Goal: Task Accomplishment & Management: Complete application form

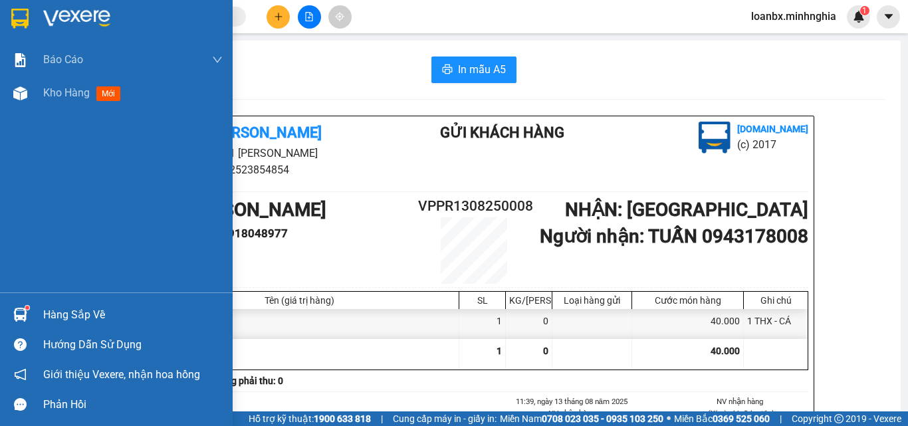
click at [24, 99] on img at bounding box center [20, 93] width 14 height 14
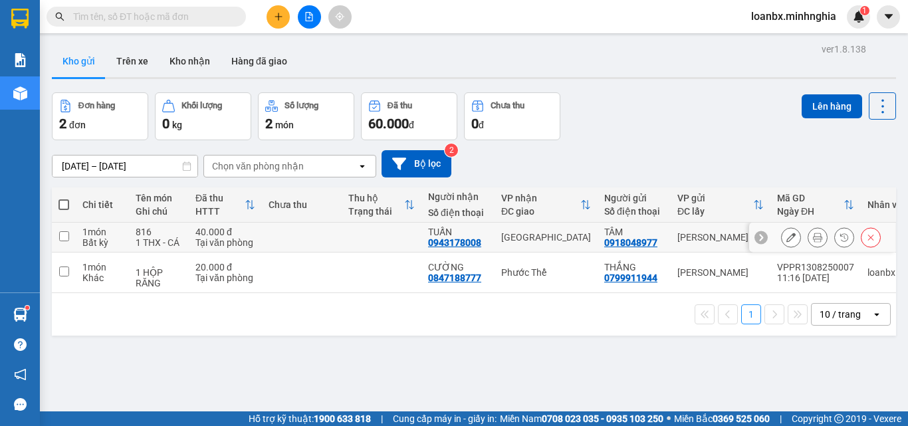
click at [404, 244] on td at bounding box center [382, 238] width 80 height 30
checkbox input "true"
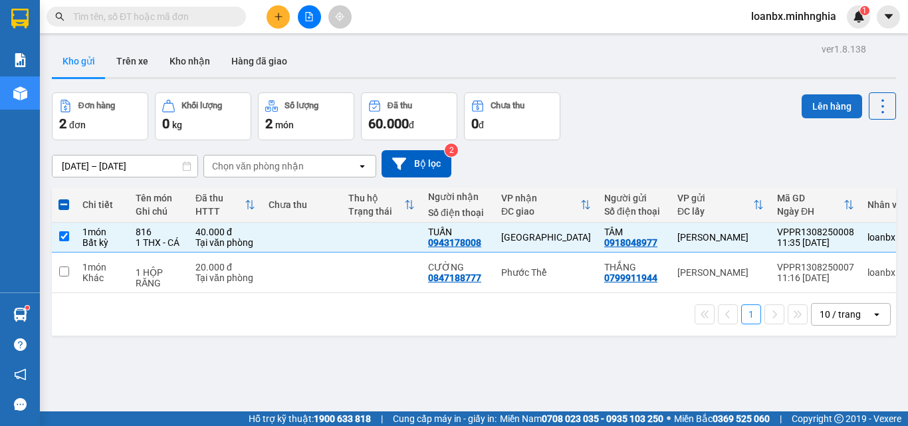
click at [828, 109] on button "Lên hàng" at bounding box center [832, 106] width 61 height 24
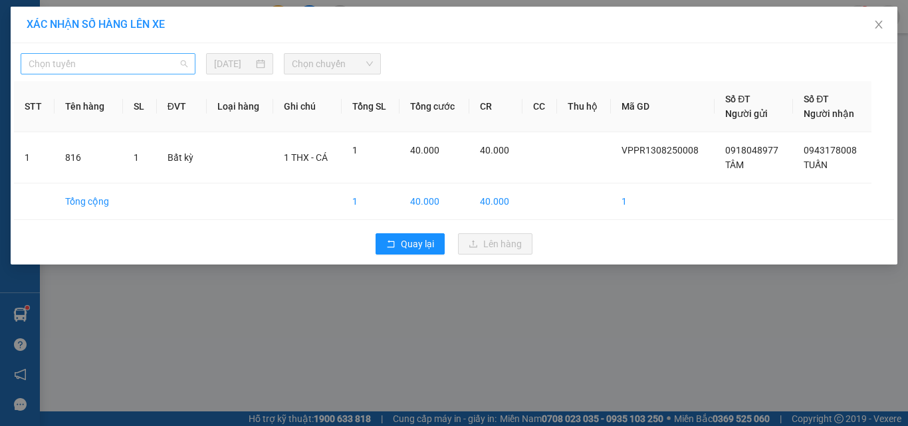
click at [122, 64] on span "Chọn tuyến" at bounding box center [108, 64] width 159 height 20
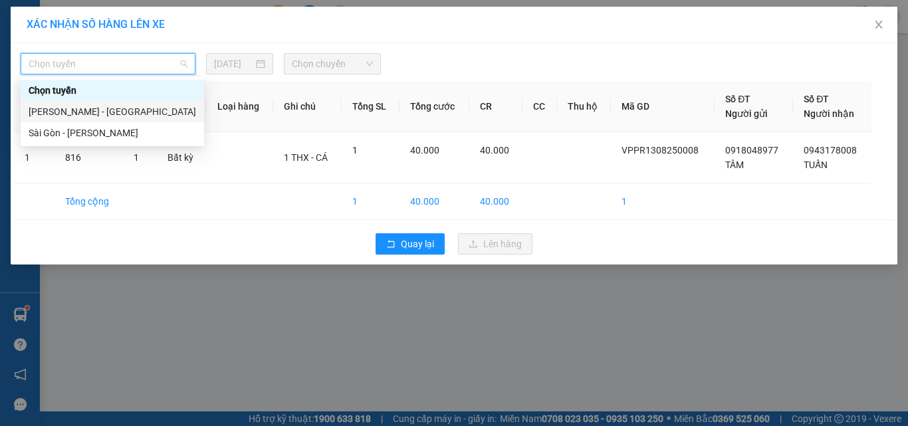
click at [93, 111] on div "[PERSON_NAME] - [GEOGRAPHIC_DATA]" at bounding box center [113, 111] width 168 height 15
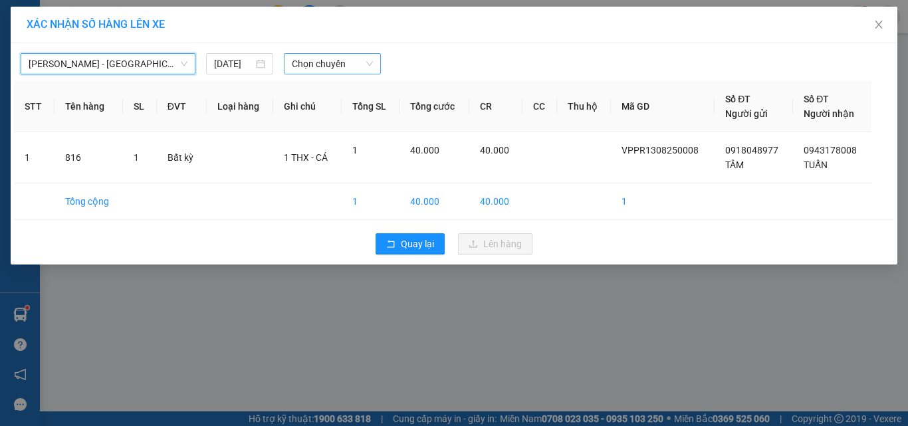
click at [329, 69] on span "Chọn chuyến" at bounding box center [333, 64] width 82 height 20
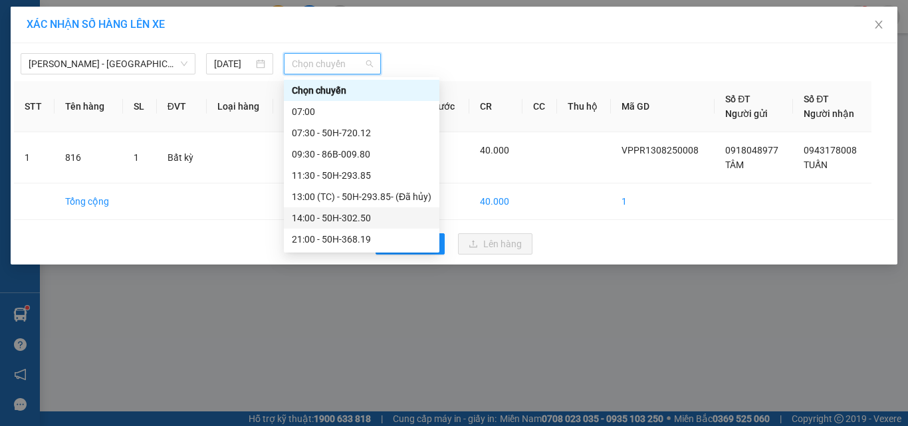
click at [324, 217] on div "14:00 - 50H-302.50" at bounding box center [362, 218] width 140 height 15
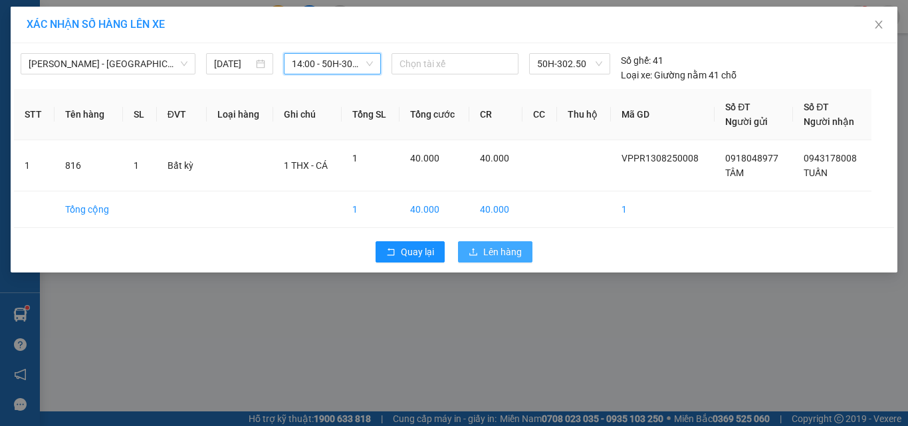
click at [506, 256] on span "Lên hàng" at bounding box center [502, 252] width 39 height 15
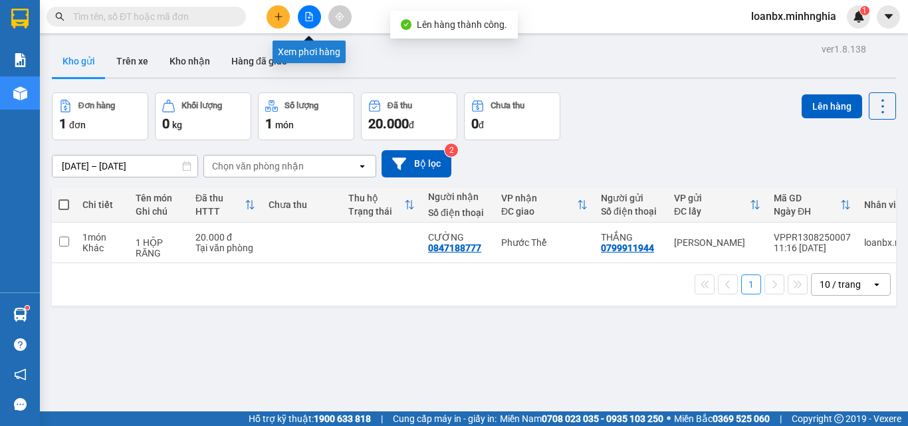
click at [312, 22] on button at bounding box center [309, 16] width 23 height 23
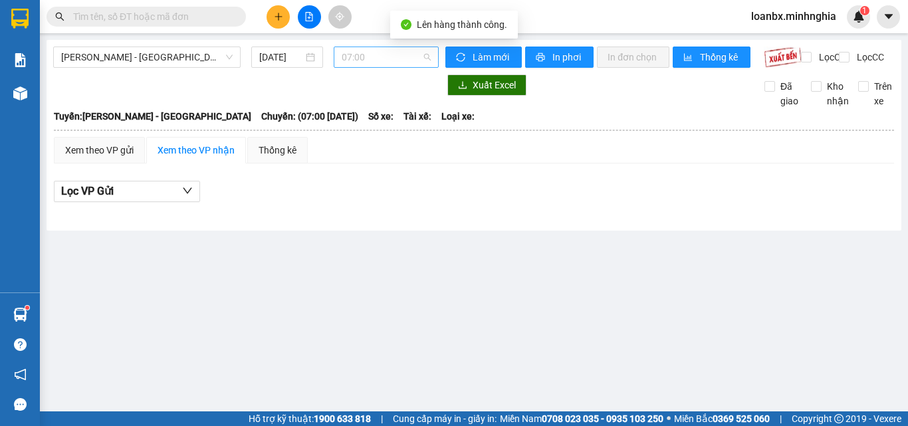
click at [394, 59] on span "07:00" at bounding box center [386, 57] width 89 height 20
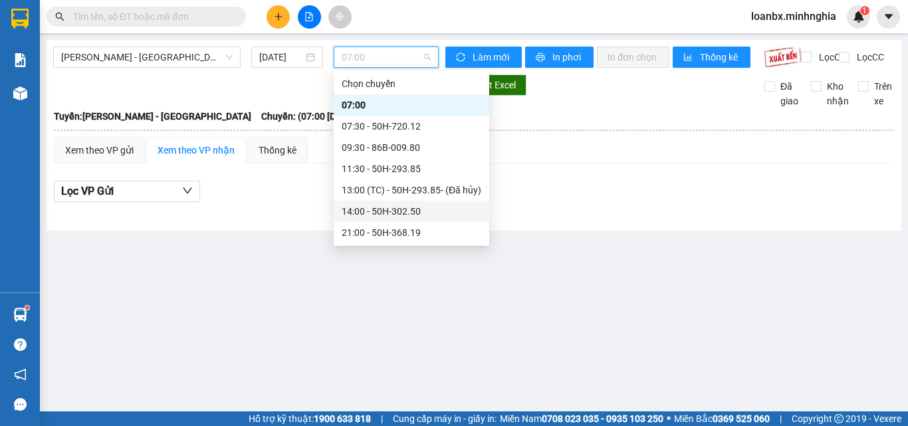
click at [367, 209] on div "14:00 - 50H-302.50" at bounding box center [412, 211] width 140 height 15
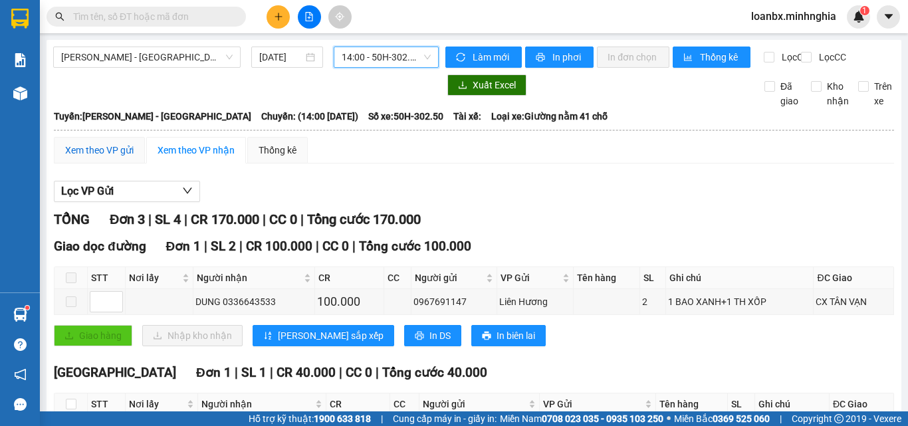
click at [112, 158] on div "Xem theo VP gửi" at bounding box center [99, 150] width 68 height 15
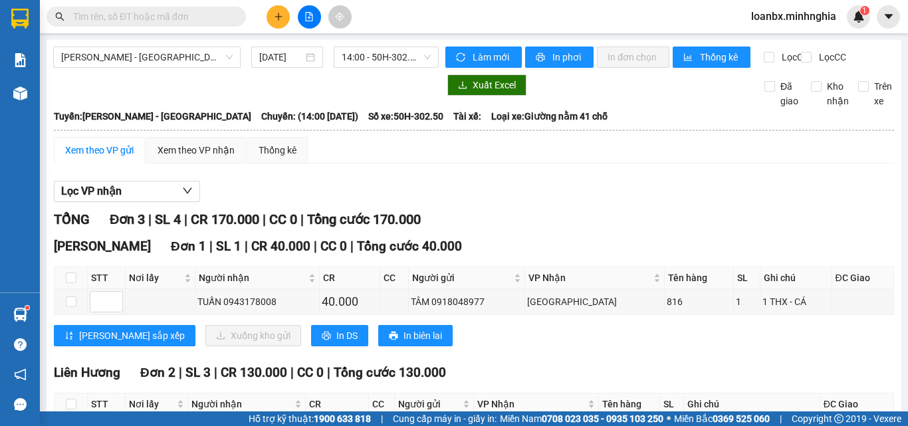
scroll to position [136, 0]
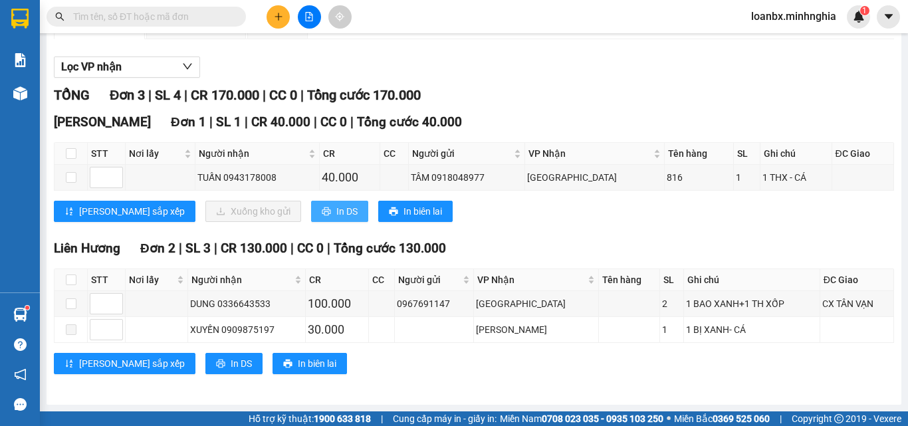
click at [311, 207] on button "In DS" at bounding box center [339, 211] width 57 height 21
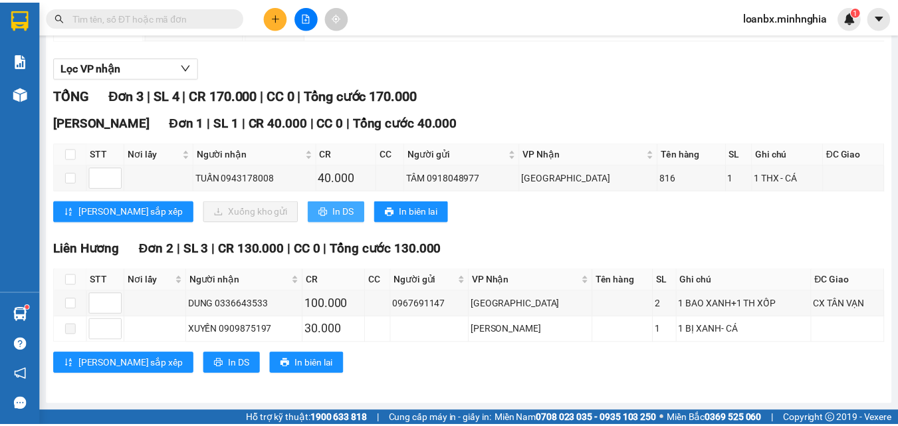
scroll to position [0, 0]
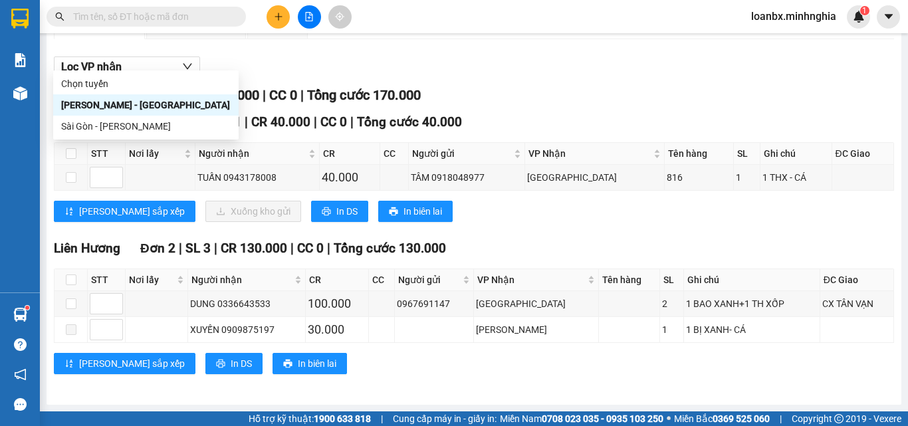
click at [124, 118] on div "Sài Gòn - Phan Rí" at bounding box center [146, 126] width 186 height 21
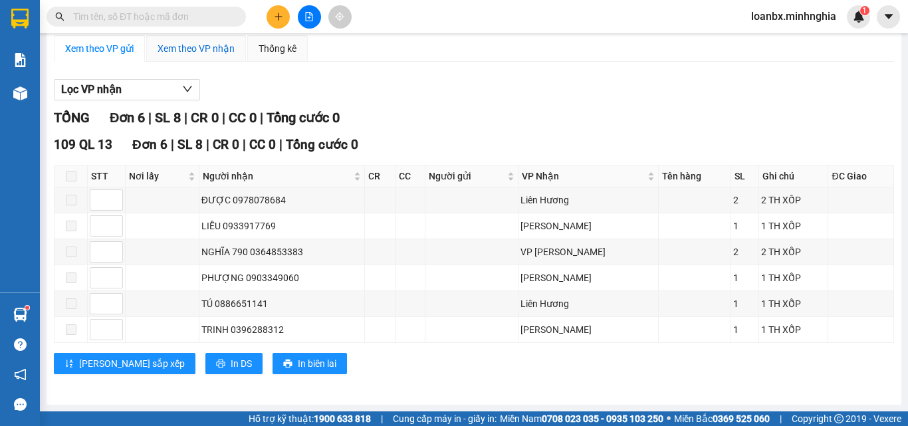
click at [200, 56] on div "Xem theo VP nhận" at bounding box center [196, 48] width 77 height 15
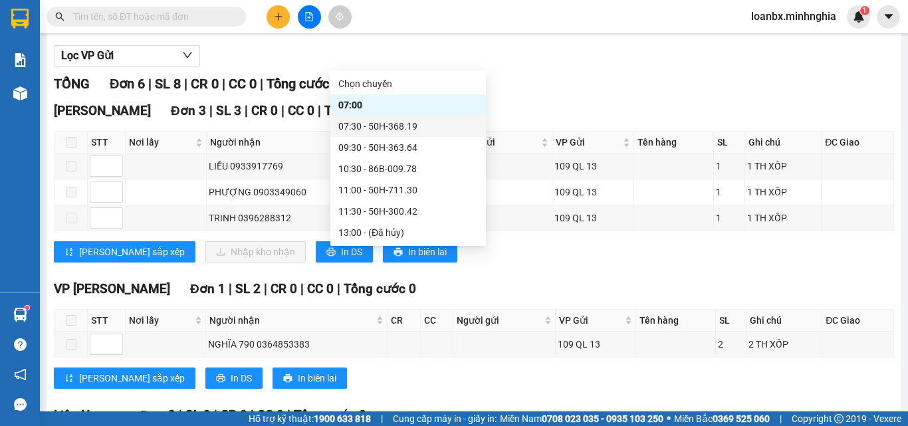
click at [364, 130] on div "07:30 - 50H-368.19" at bounding box center [408, 126] width 140 height 15
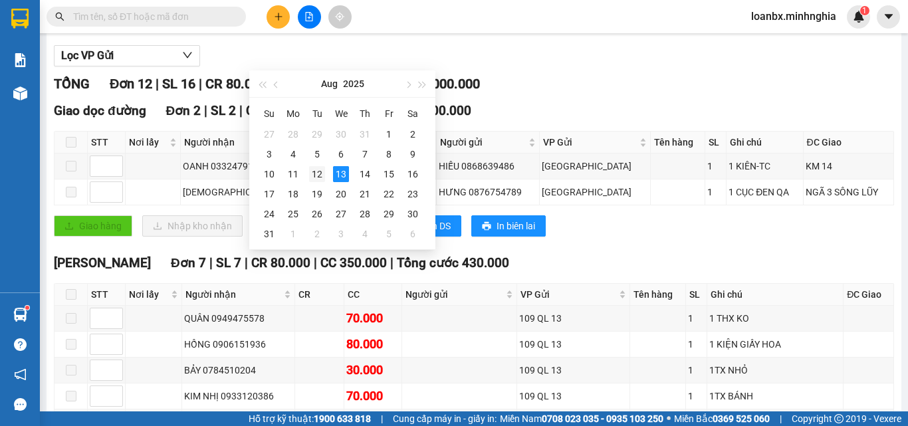
click at [316, 173] on div "12" at bounding box center [317, 174] width 16 height 16
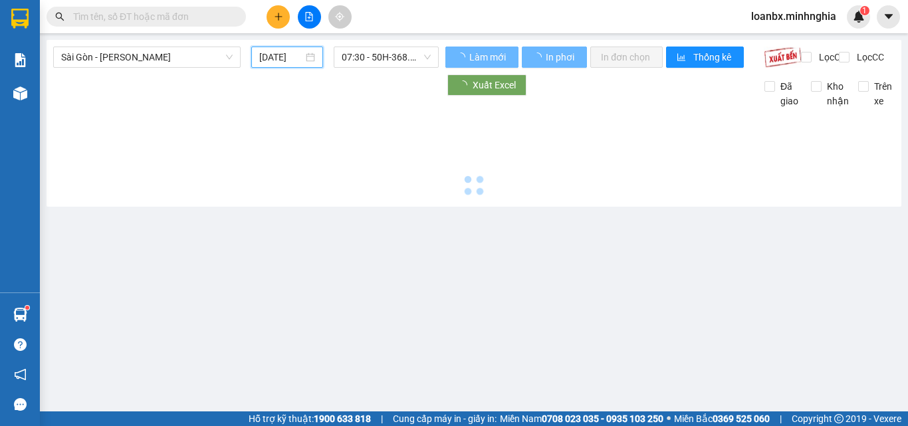
type input "12/08/2025"
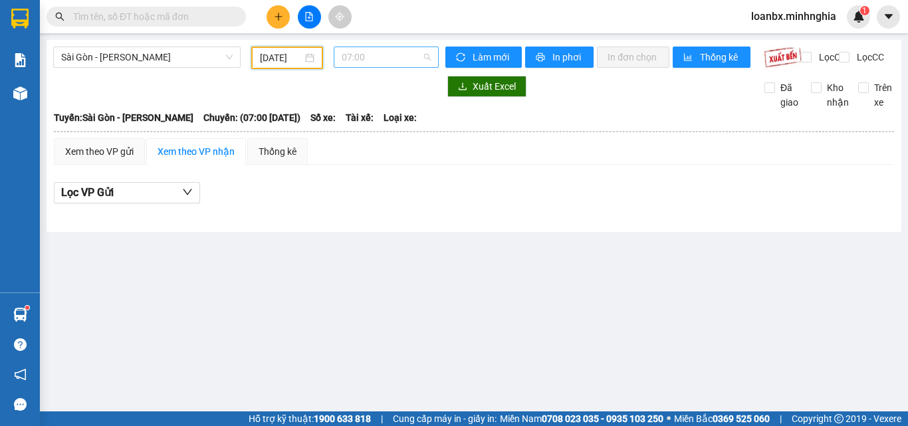
click at [410, 63] on span "07:00" at bounding box center [386, 57] width 89 height 20
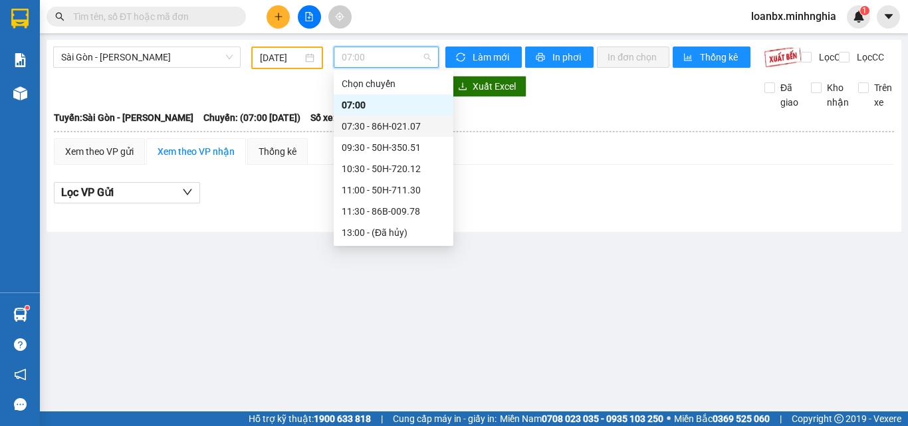
click at [406, 119] on div "07:30 - 86H-021.07" at bounding box center [394, 126] width 104 height 15
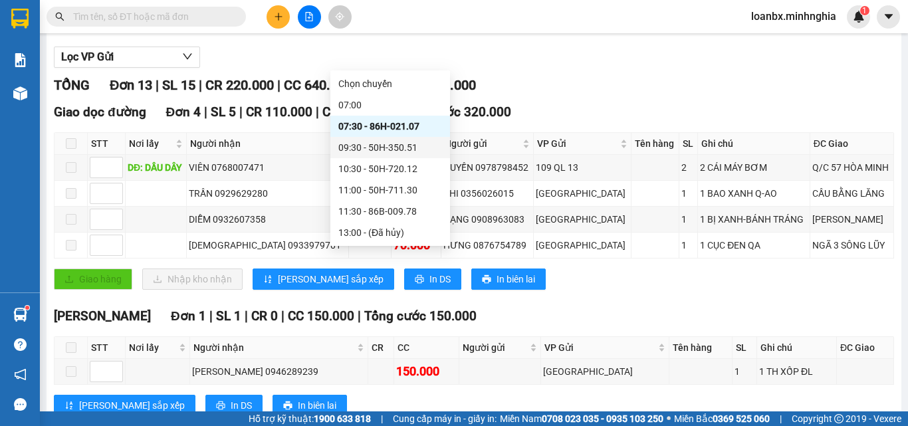
click at [382, 140] on div "09:30 - 50H-350.51" at bounding box center [390, 147] width 104 height 15
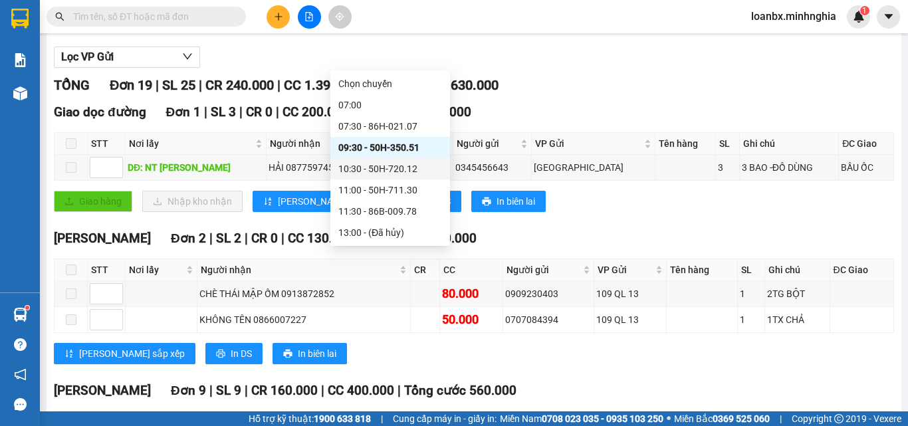
click at [379, 162] on div "10:30 - 50H-720.12" at bounding box center [390, 169] width 104 height 15
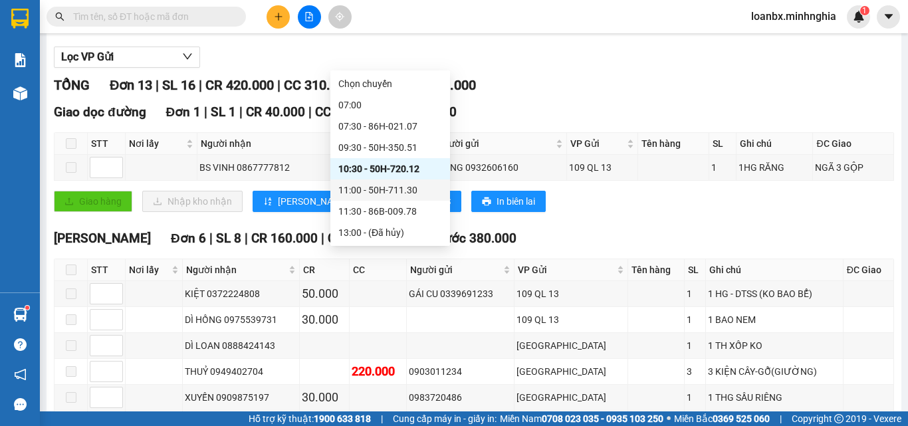
click at [374, 183] on div "11:00 - 50H-711.30" at bounding box center [390, 190] width 104 height 15
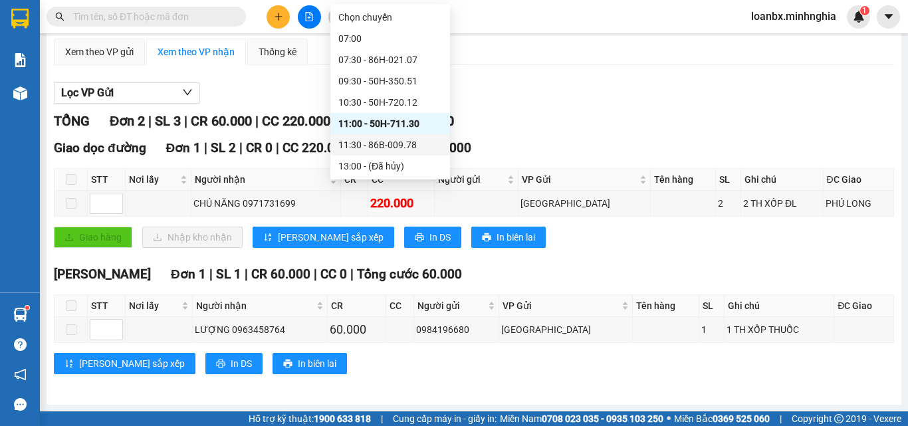
click at [401, 150] on div "11:30 - 86B-009.78" at bounding box center [390, 145] width 104 height 15
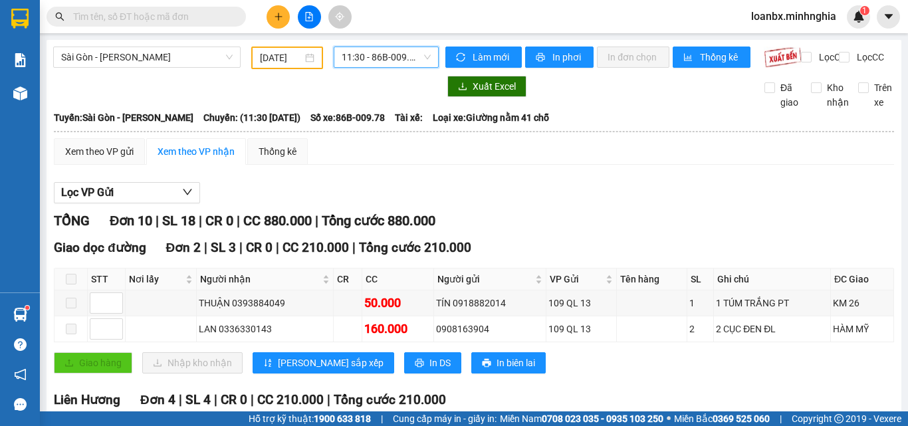
click at [376, 62] on span "11:30 - 86B-009.78" at bounding box center [386, 57] width 89 height 20
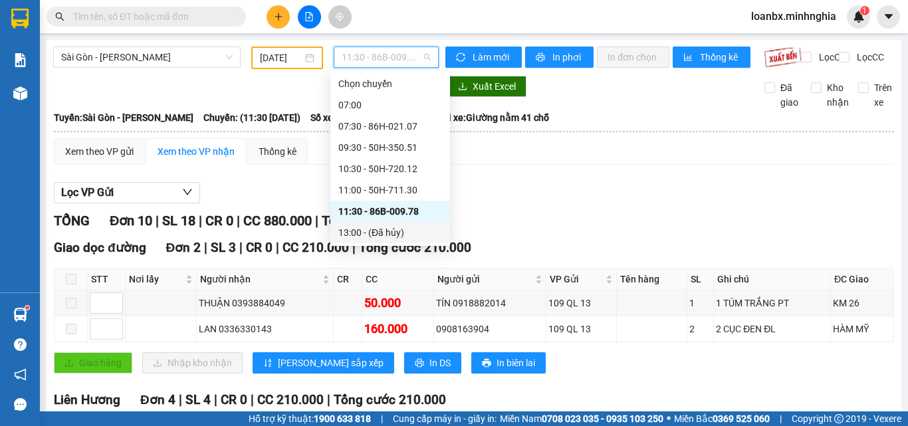
click at [370, 228] on div "13:00 - (Đã hủy)" at bounding box center [390, 232] width 104 height 15
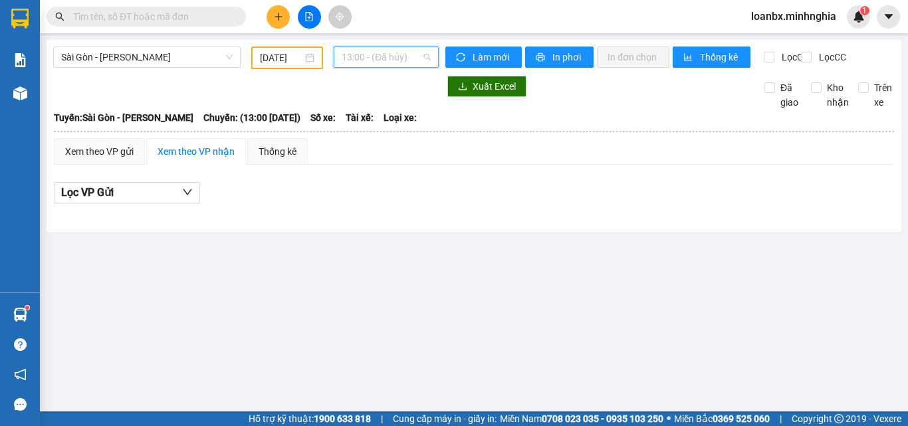
click at [395, 57] on span "13:00 - (Đã hủy)" at bounding box center [386, 57] width 89 height 20
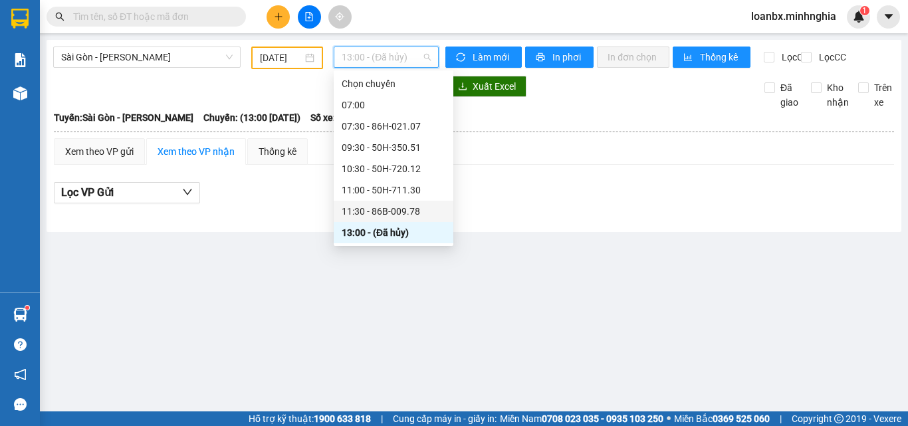
scroll to position [133, 0]
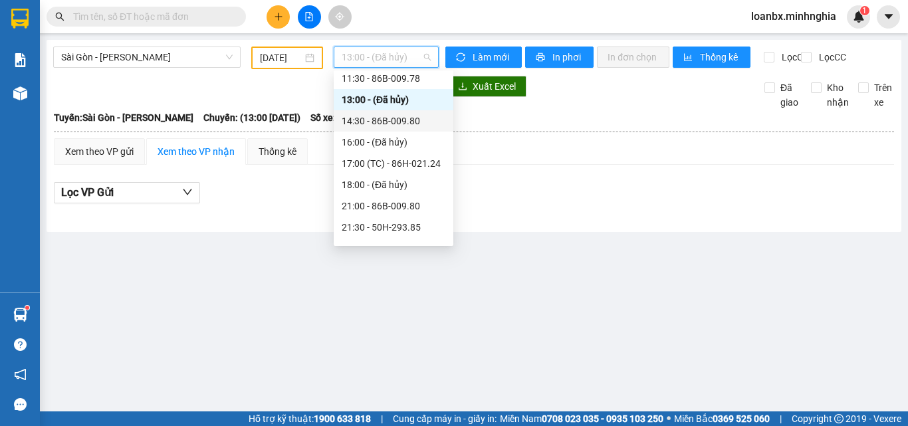
click at [400, 126] on div "14:30 - 86B-009.80" at bounding box center [394, 121] width 104 height 15
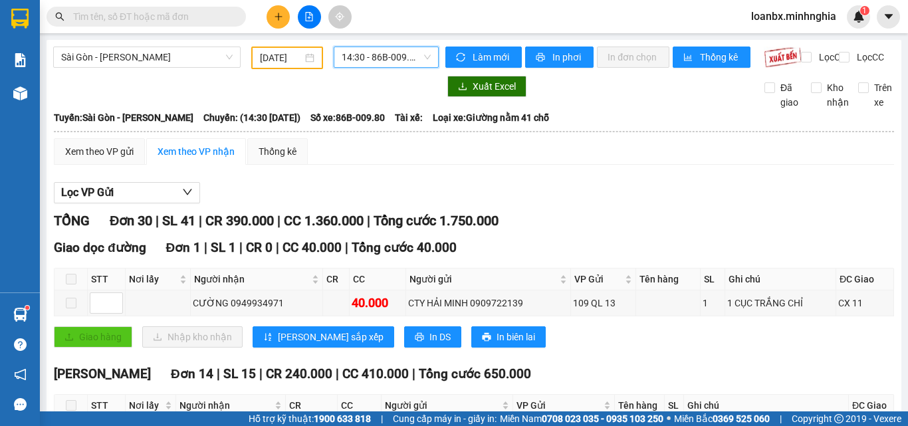
click at [392, 62] on span "14:30 - 86B-009.80" at bounding box center [386, 57] width 89 height 20
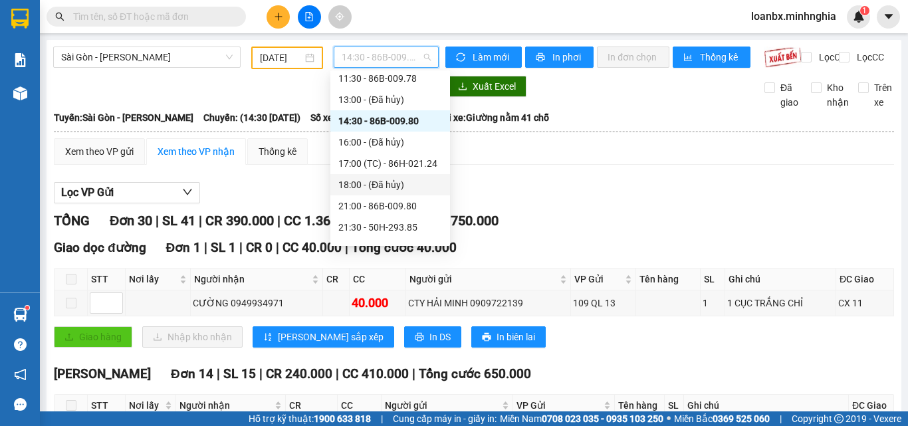
scroll to position [149, 0]
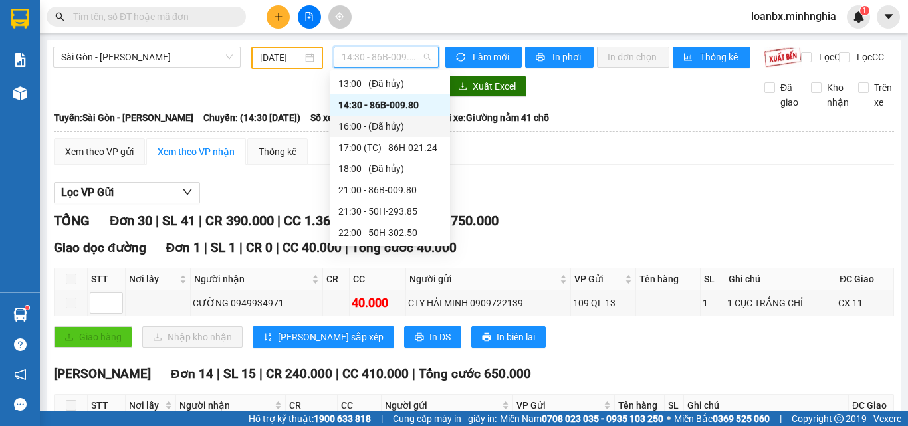
click at [384, 122] on div "16:00 - (Đã hủy)" at bounding box center [390, 126] width 104 height 15
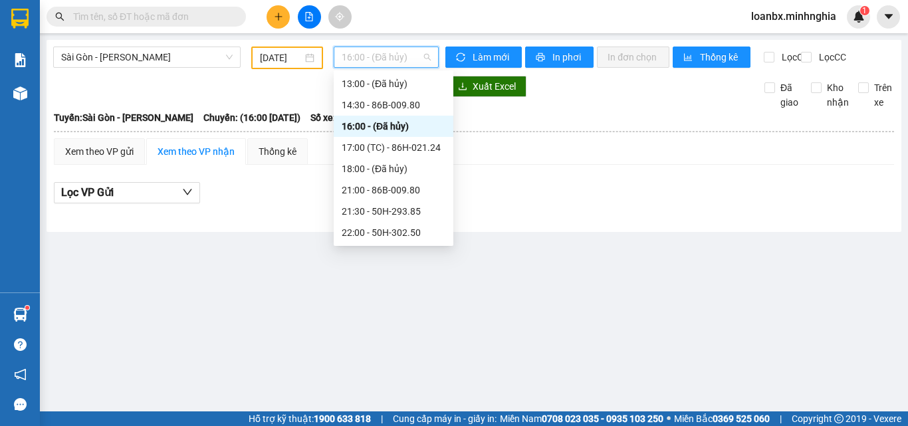
click at [389, 56] on span "16:00 - (Đã hủy)" at bounding box center [386, 57] width 89 height 20
click at [396, 148] on div "17:00 (TC) - 86H-021.24" at bounding box center [394, 147] width 104 height 15
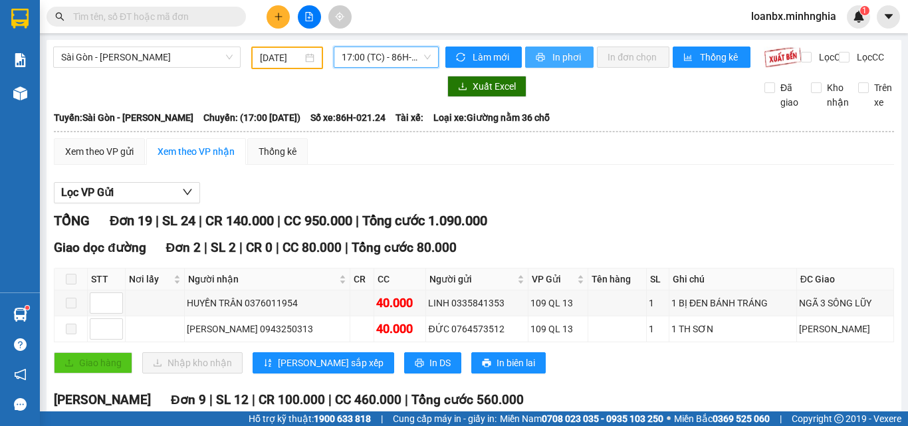
click at [562, 57] on span "In phơi" at bounding box center [568, 57] width 31 height 15
click at [379, 61] on span "17:00 (TC) - 86H-021.24" at bounding box center [386, 57] width 89 height 20
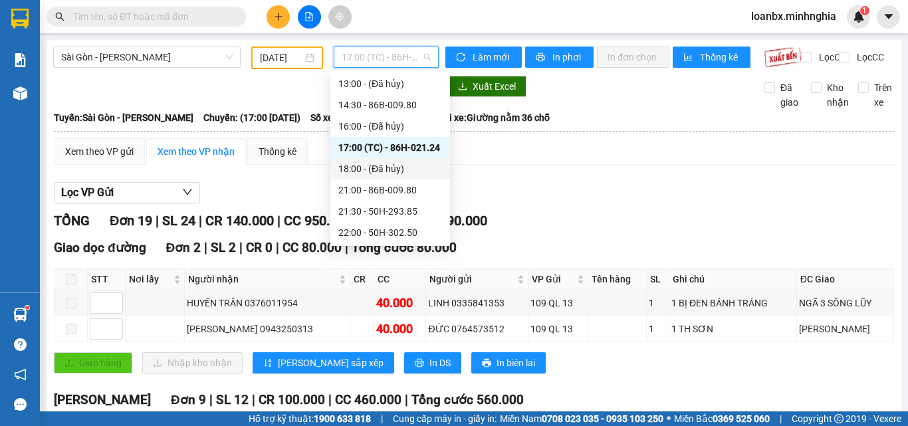
click at [382, 175] on div "18:00 - (Đã hủy)" at bounding box center [390, 169] width 104 height 15
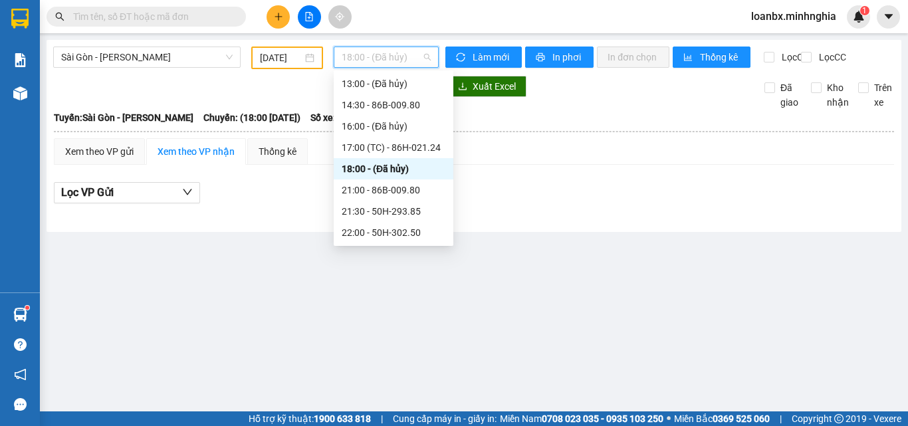
click at [378, 59] on span "18:00 - (Đã hủy)" at bounding box center [386, 57] width 89 height 20
click at [378, 189] on div "21:00 - 86B-009.80" at bounding box center [394, 190] width 104 height 15
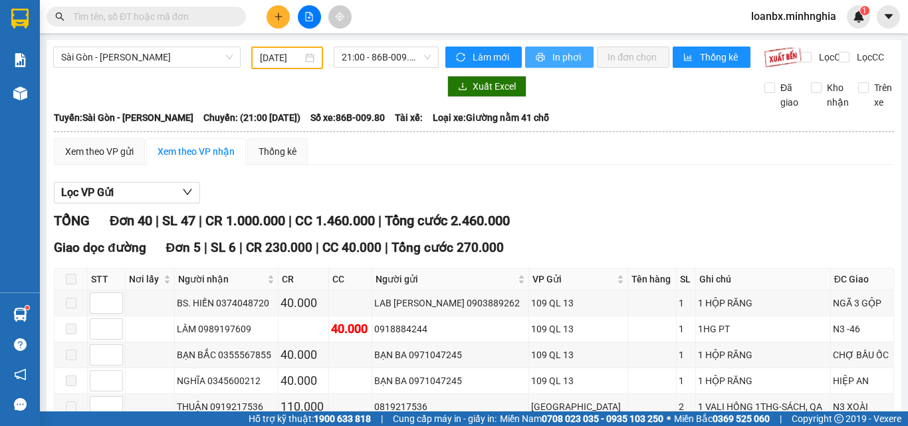
click at [537, 62] on span "printer" at bounding box center [541, 58] width 11 height 11
click at [371, 59] on span "21:00 - 86B-009.80" at bounding box center [386, 57] width 89 height 20
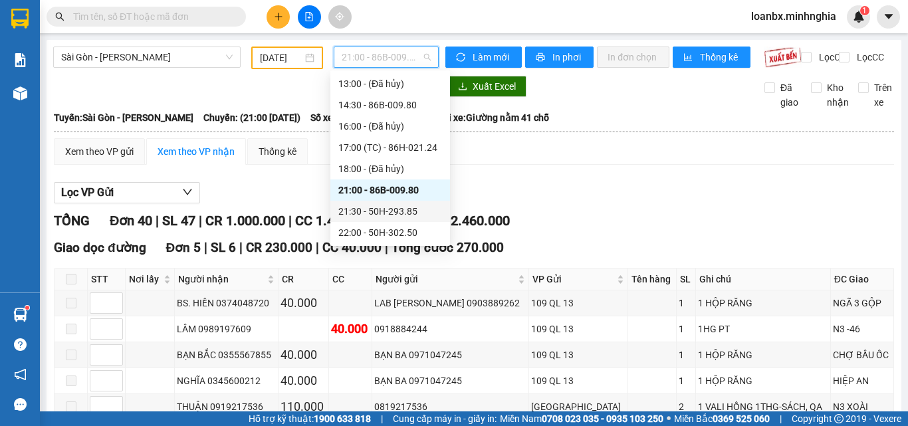
click at [377, 206] on div "21:30 - 50H-293.85" at bounding box center [390, 211] width 104 height 15
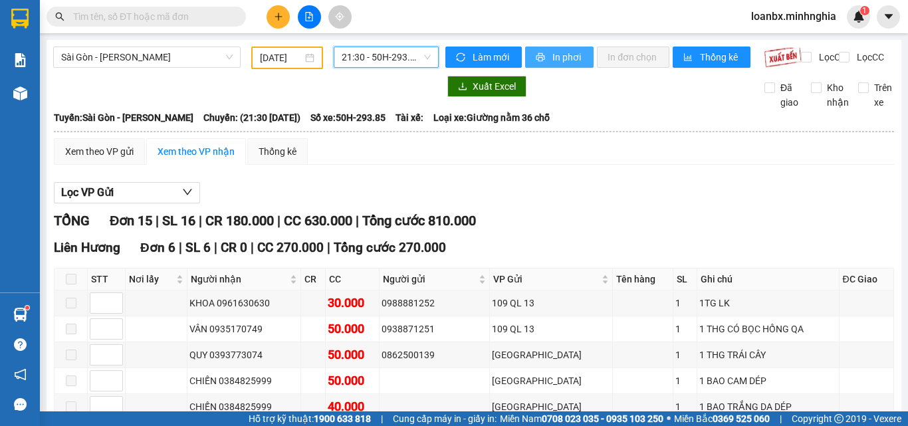
click at [570, 50] on span "In phơi" at bounding box center [568, 57] width 31 height 15
click at [364, 64] on span "21:30 - 50H-293.85" at bounding box center [386, 57] width 89 height 20
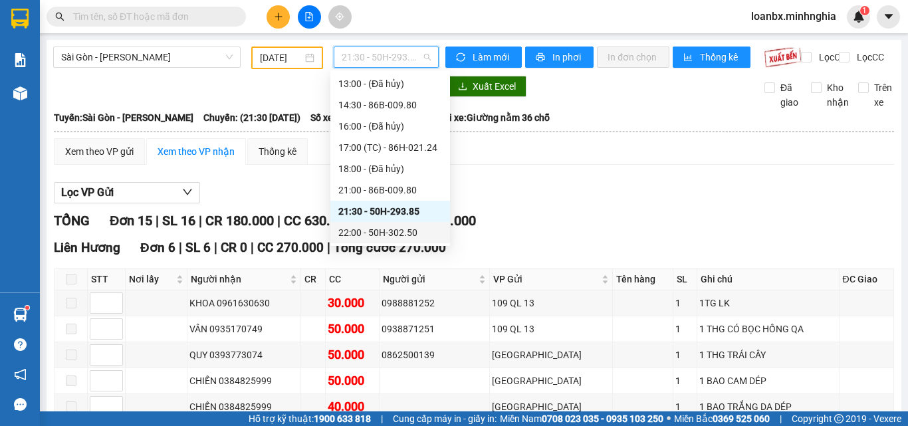
click at [385, 235] on div "22:00 - 50H-302.50" at bounding box center [390, 232] width 104 height 15
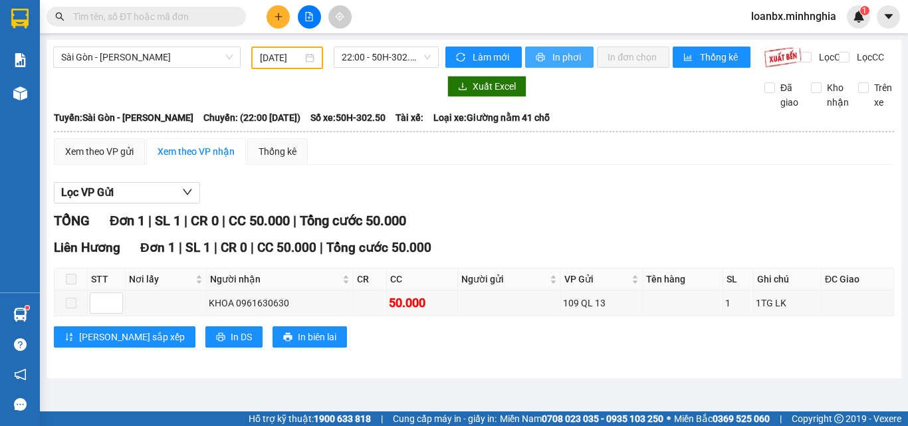
click at [562, 58] on span "In phơi" at bounding box center [568, 57] width 31 height 15
click at [374, 54] on span "22:00 - 50H-302.50" at bounding box center [386, 57] width 89 height 20
click at [275, 19] on icon "plus" at bounding box center [278, 16] width 9 height 9
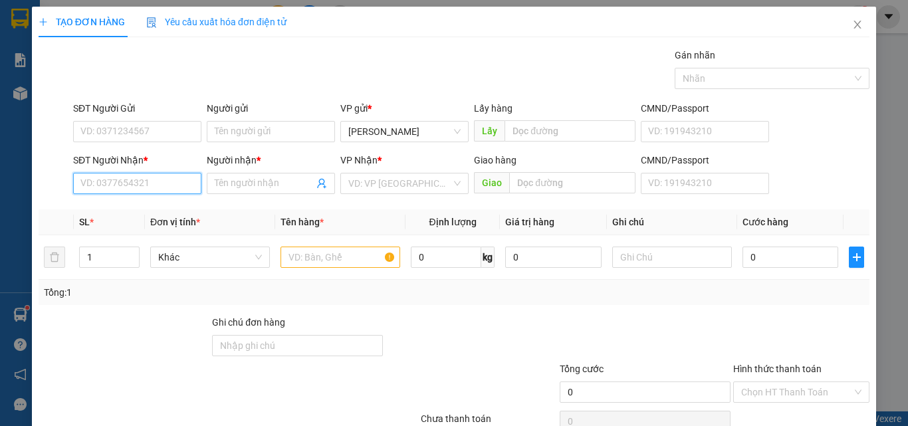
click at [150, 185] on input "SĐT Người Nhận *" at bounding box center [137, 183] width 128 height 21
click at [134, 209] on div "0814624625 - TUYÊN" at bounding box center [145, 210] width 131 height 15
type input "0814624625"
type input "TUYÊN"
type input "0814624625"
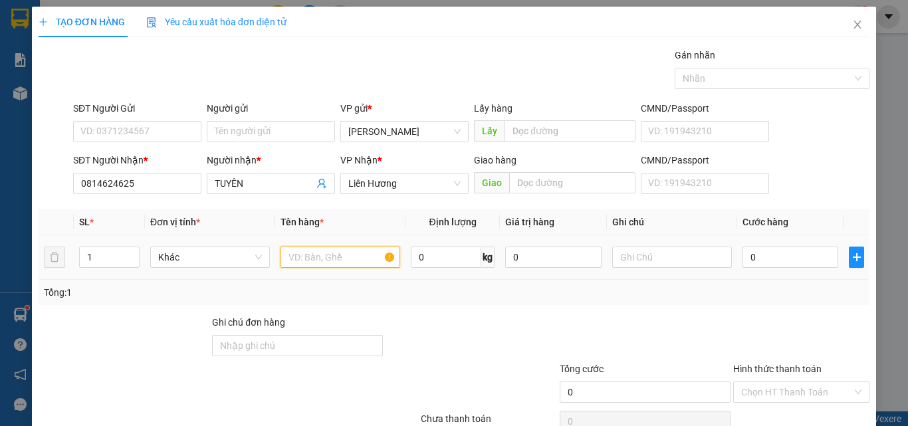
click at [326, 252] on input "text" at bounding box center [341, 257] width 120 height 21
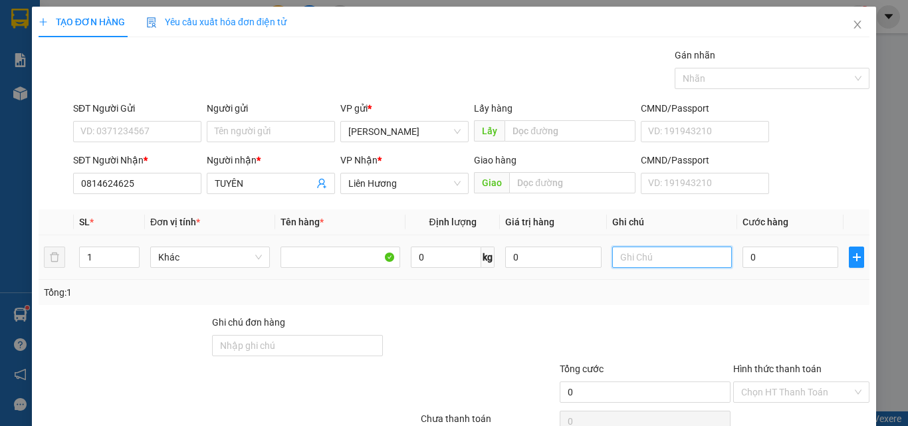
click at [634, 261] on input "text" at bounding box center [672, 257] width 120 height 21
type input "1 TH XỐP - CÁ"
drag, startPoint x: 777, startPoint y: 325, endPoint x: 778, endPoint y: 346, distance: 20.7
click at [776, 382] on input "Hình thức thanh toán" at bounding box center [796, 392] width 111 height 20
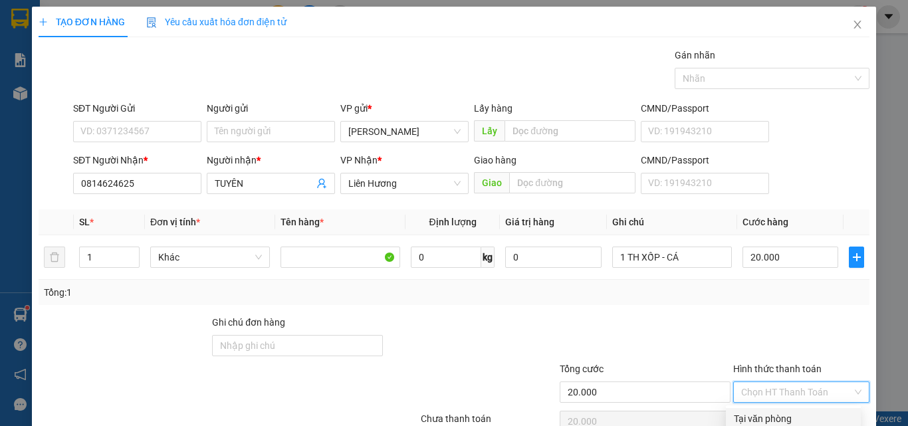
drag, startPoint x: 774, startPoint y: 347, endPoint x: 789, endPoint y: 373, distance: 29.8
click at [773, 412] on div "Tại văn phòng" at bounding box center [793, 419] width 119 height 15
click at [820, 401] on div "TẠO ĐƠN HÀNG Yêu cầu xuất hóa đơn điện tử Transit Pickup Surcharge Ids Transit …" at bounding box center [454, 241] width 844 height 469
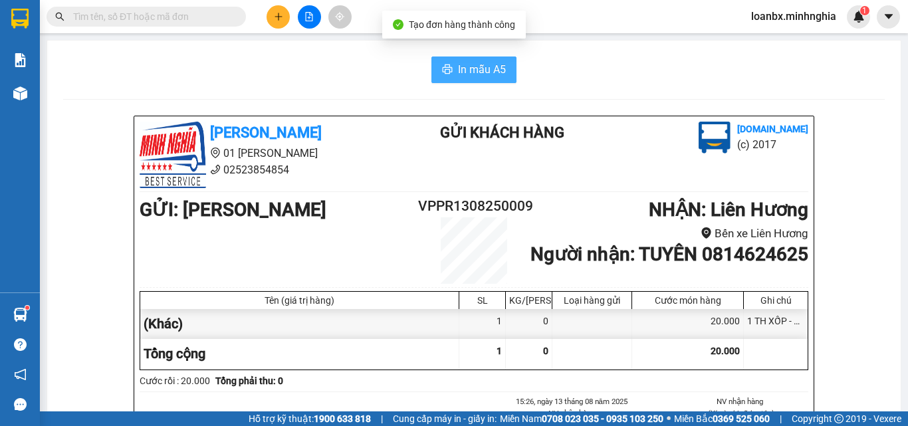
drag, startPoint x: 484, startPoint y: 68, endPoint x: 641, endPoint y: 178, distance: 191.1
click at [483, 68] on span "In mẫu A5" at bounding box center [482, 69] width 48 height 17
click at [281, 19] on icon "plus" at bounding box center [278, 16] width 9 height 9
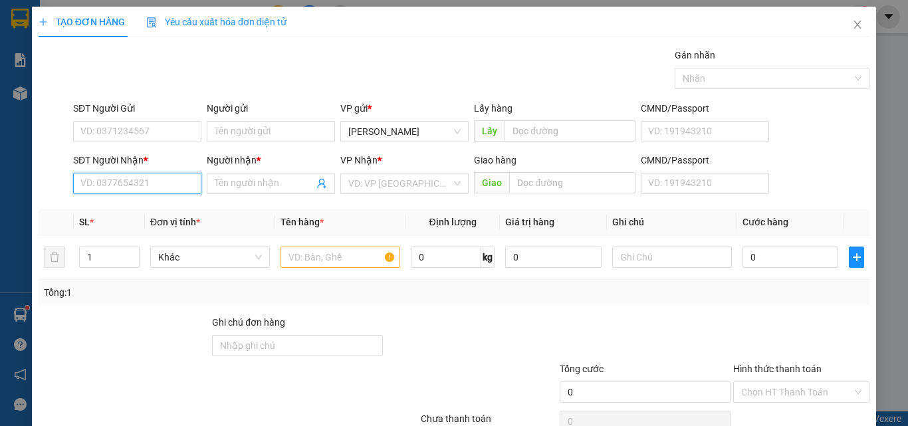
click at [160, 178] on input "SĐT Người Nhận *" at bounding box center [137, 183] width 128 height 21
type input "0974209904"
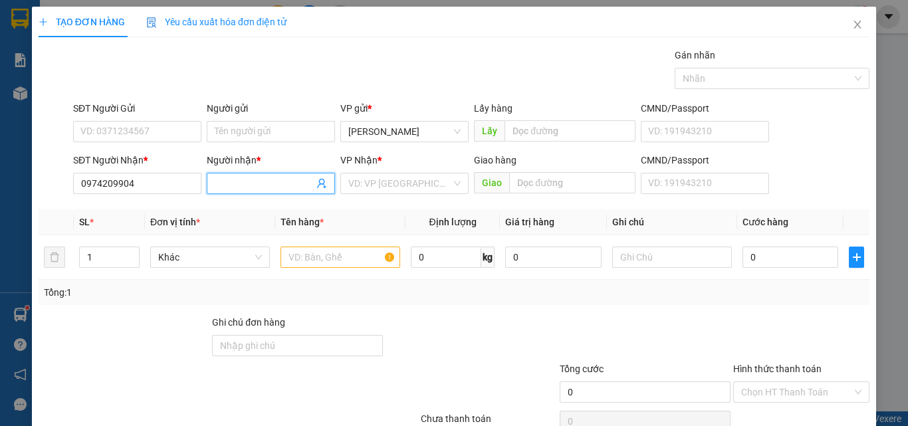
click at [237, 181] on input "Người nhận *" at bounding box center [264, 183] width 99 height 15
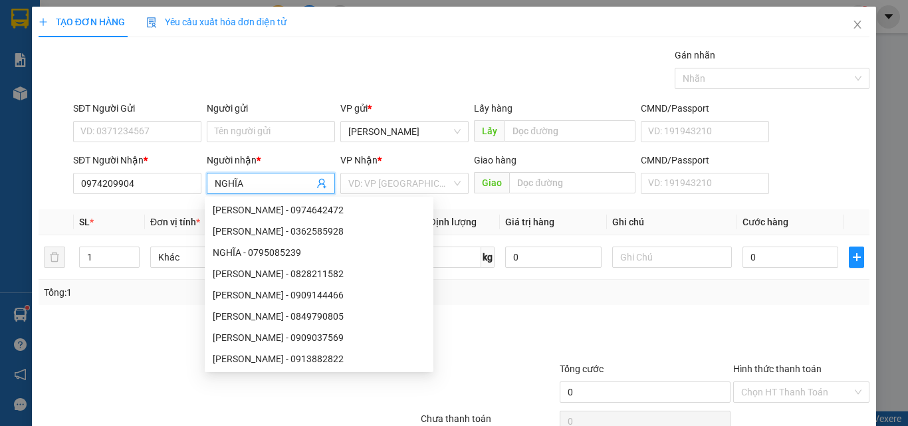
type input "NGHĨA"
click at [395, 171] on div "VP Nhận *" at bounding box center [404, 163] width 128 height 20
click at [395, 178] on input "search" at bounding box center [399, 184] width 103 height 20
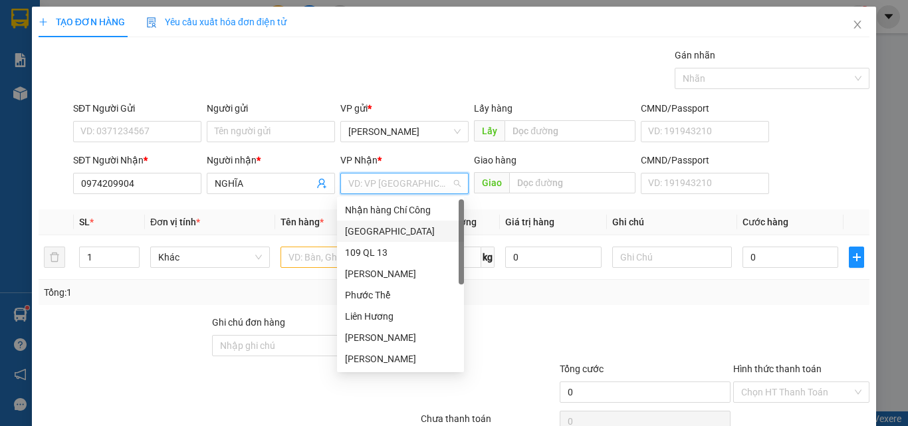
drag, startPoint x: 379, startPoint y: 229, endPoint x: 345, endPoint y: 251, distance: 40.0
click at [378, 229] on div "[GEOGRAPHIC_DATA]" at bounding box center [400, 231] width 111 height 15
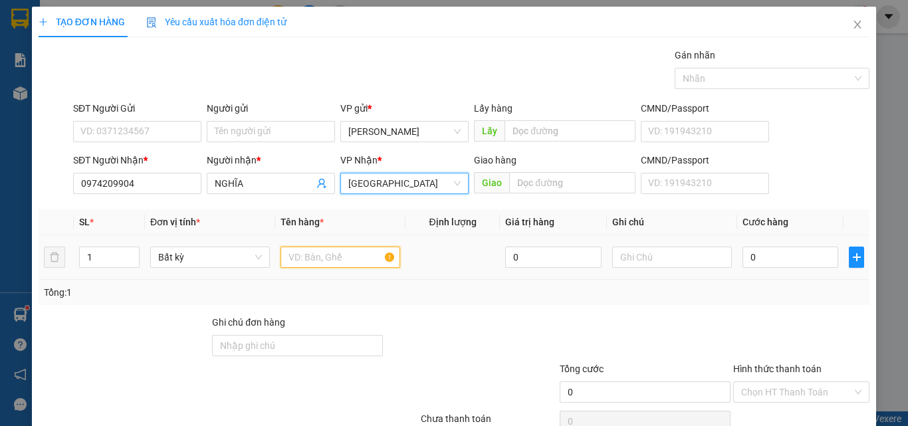
click at [345, 251] on input "text" at bounding box center [341, 257] width 120 height 21
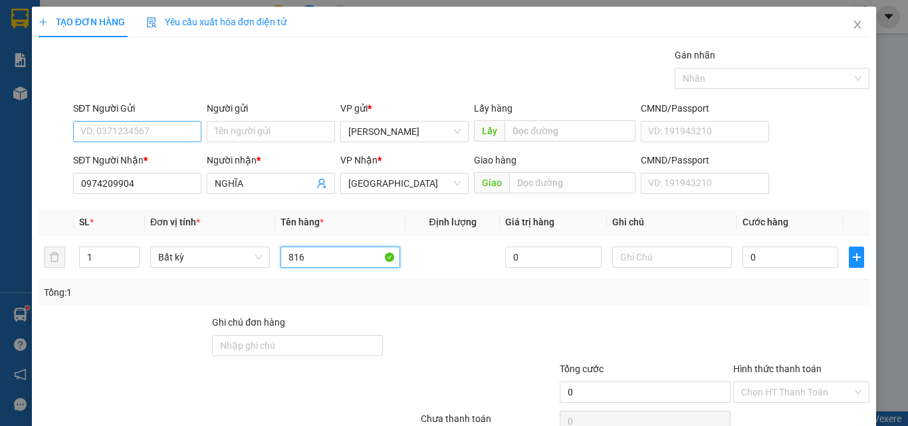
type input "816"
click at [148, 136] on input "SĐT Người Gửi" at bounding box center [137, 131] width 128 height 21
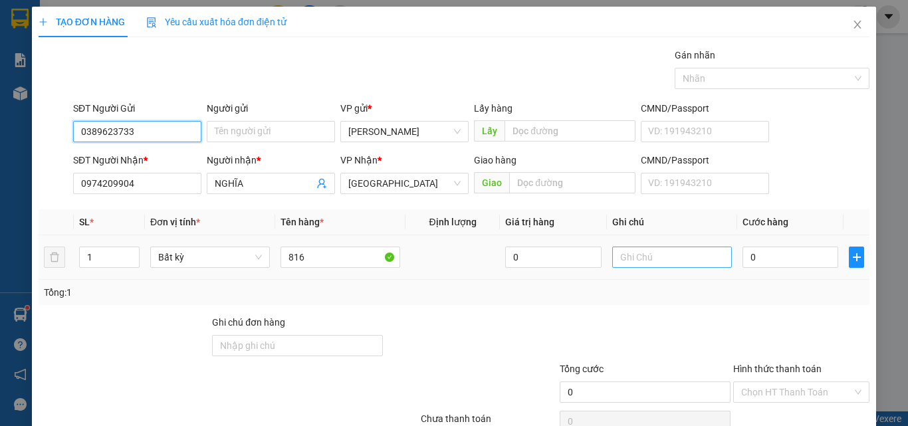
type input "0389623733"
click at [625, 265] on input "text" at bounding box center [672, 257] width 120 height 21
type input "1 TH XỐP - CÁ"
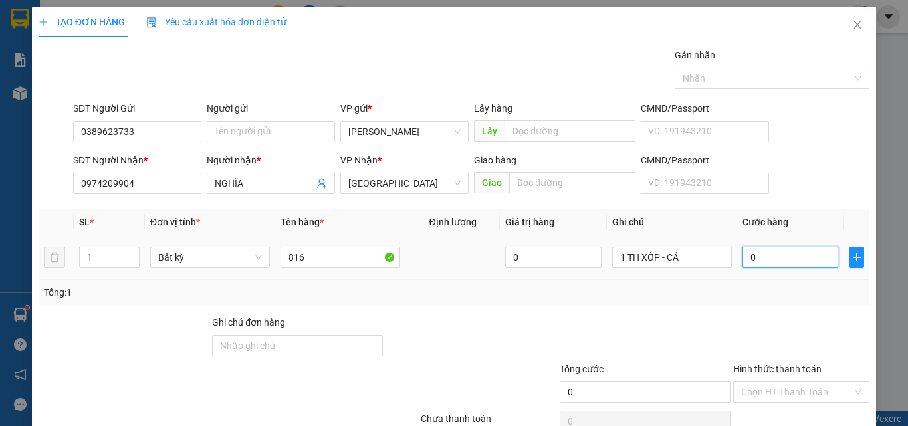
click at [752, 262] on input "0" at bounding box center [791, 257] width 96 height 21
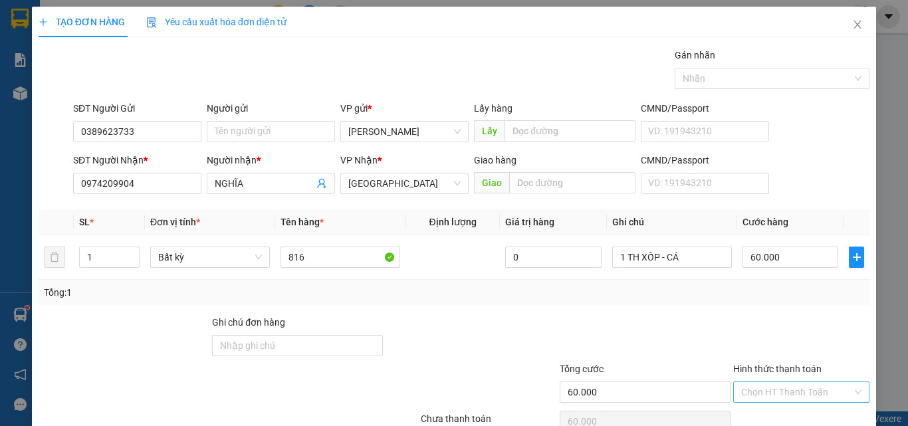
click at [763, 382] on input "Hình thức thanh toán" at bounding box center [796, 392] width 111 height 20
click at [753, 412] on div "Tại văn phòng" at bounding box center [793, 419] width 119 height 15
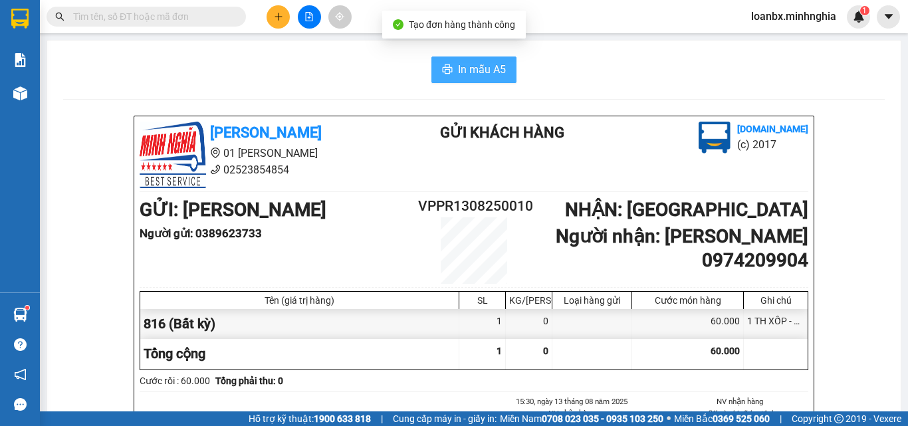
click at [468, 67] on span "In mẫu A5" at bounding box center [482, 69] width 48 height 17
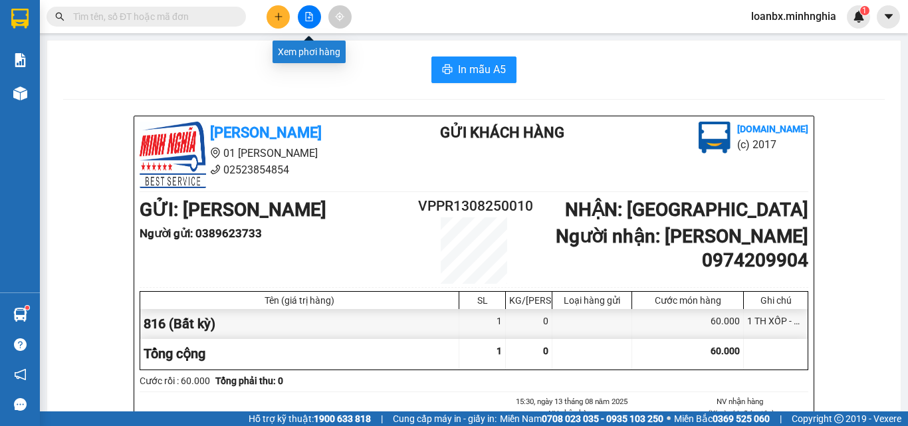
click at [305, 11] on button at bounding box center [309, 16] width 23 height 23
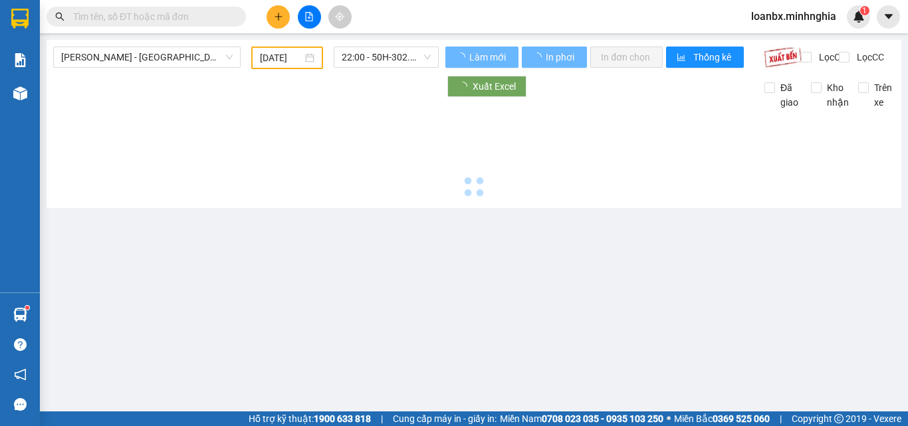
type input "[DATE]"
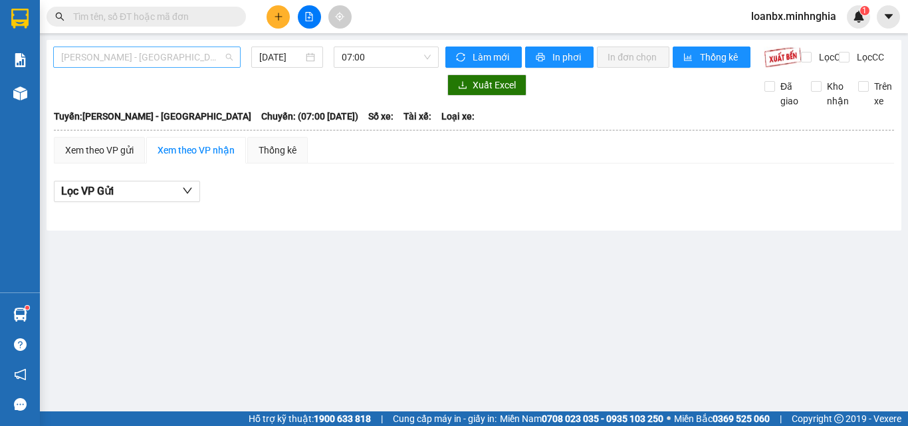
click at [165, 55] on span "[PERSON_NAME] - [GEOGRAPHIC_DATA]" at bounding box center [147, 57] width 172 height 20
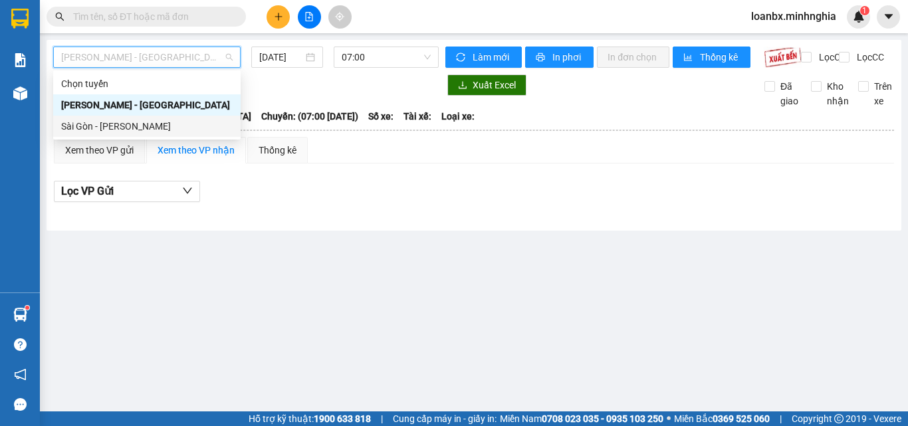
click at [132, 129] on div "Sài Gòn - Phan Rí" at bounding box center [147, 126] width 172 height 15
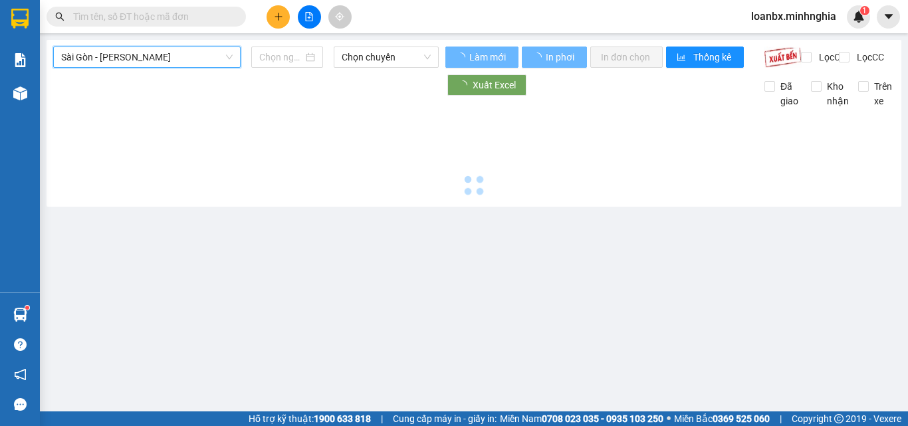
type input "[DATE]"
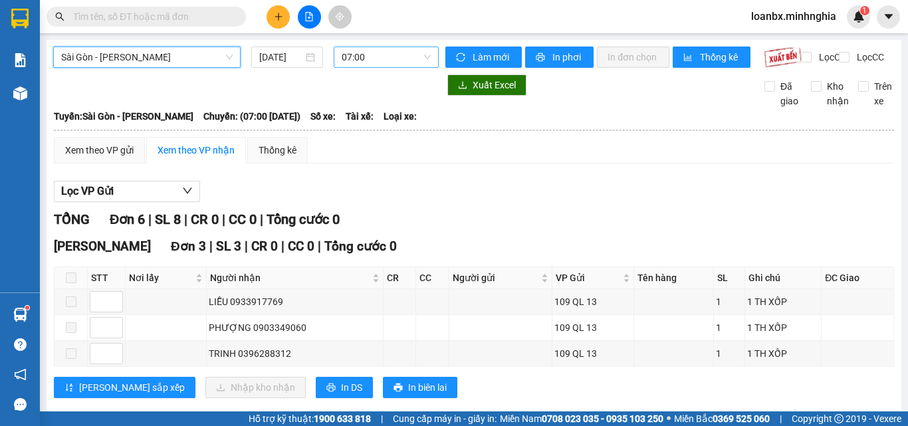
click at [387, 59] on span "07:00" at bounding box center [386, 57] width 89 height 20
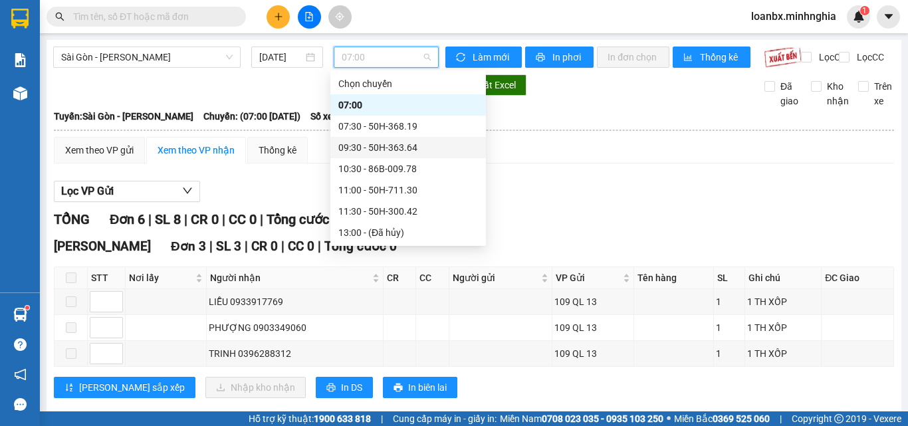
click at [374, 147] on div "09:30 - 50H-363.64" at bounding box center [408, 147] width 140 height 15
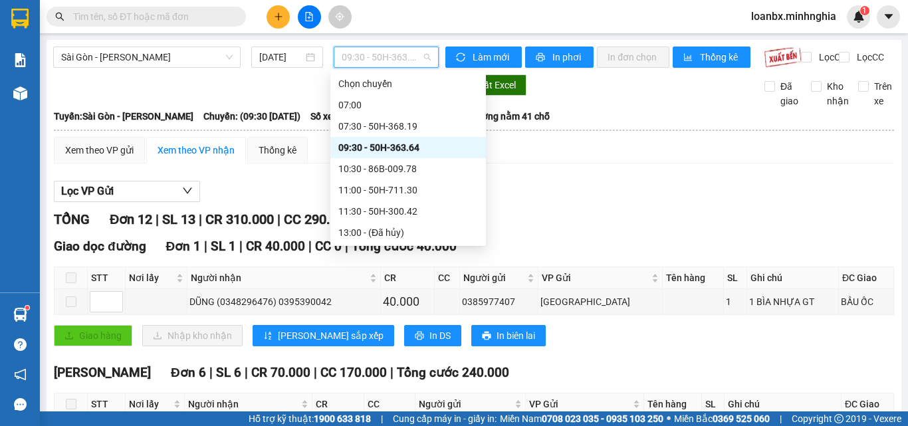
click at [395, 58] on span "09:30 - 50H-363.64" at bounding box center [386, 57] width 89 height 20
click at [374, 174] on div "10:30 - 86B-009.78" at bounding box center [408, 169] width 140 height 15
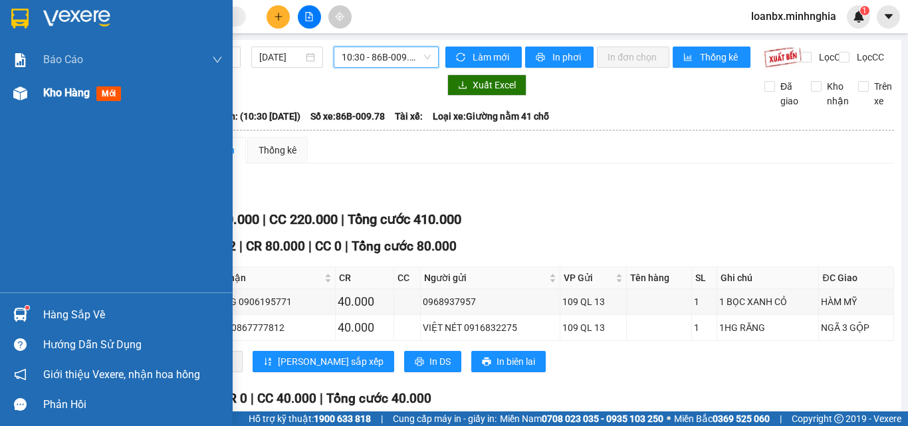
click at [50, 106] on div "Kho hàng mới" at bounding box center [133, 92] width 180 height 33
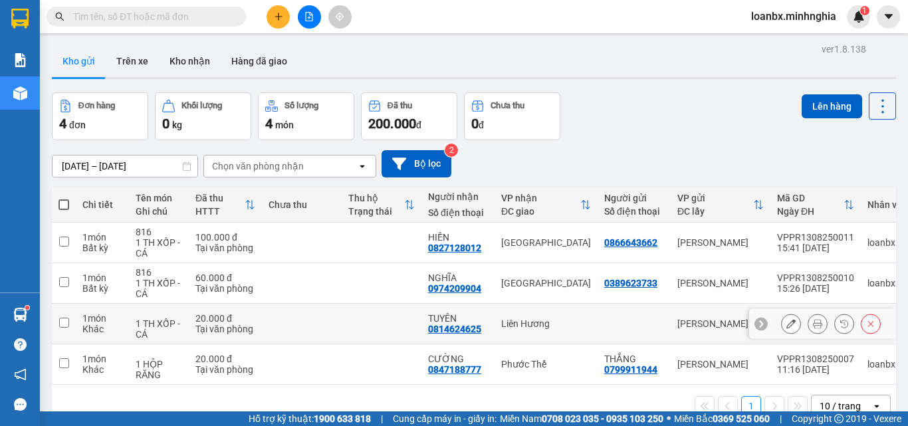
click at [463, 316] on div "TUYÊN" at bounding box center [458, 318] width 60 height 11
checkbox input "true"
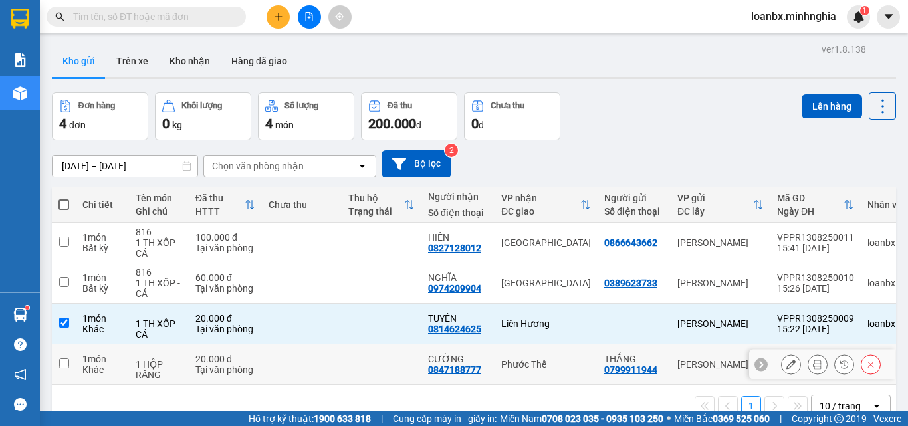
click at [420, 366] on td at bounding box center [382, 364] width 80 height 41
checkbox input "true"
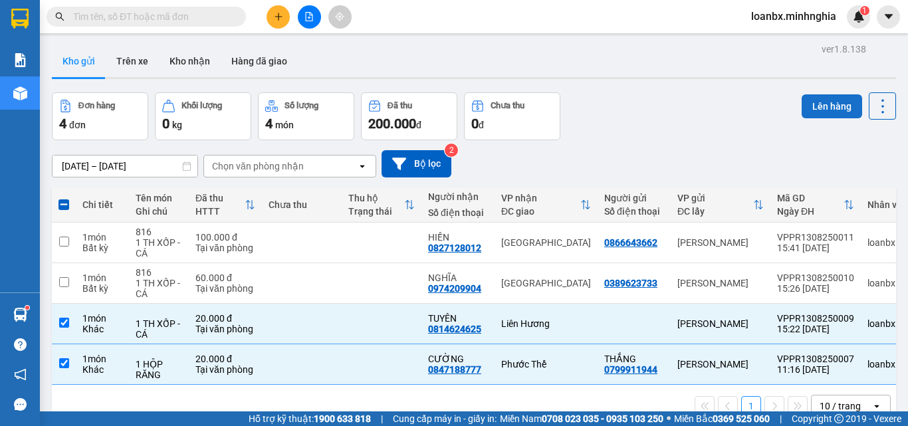
click at [815, 104] on button "Lên hàng" at bounding box center [832, 106] width 61 height 24
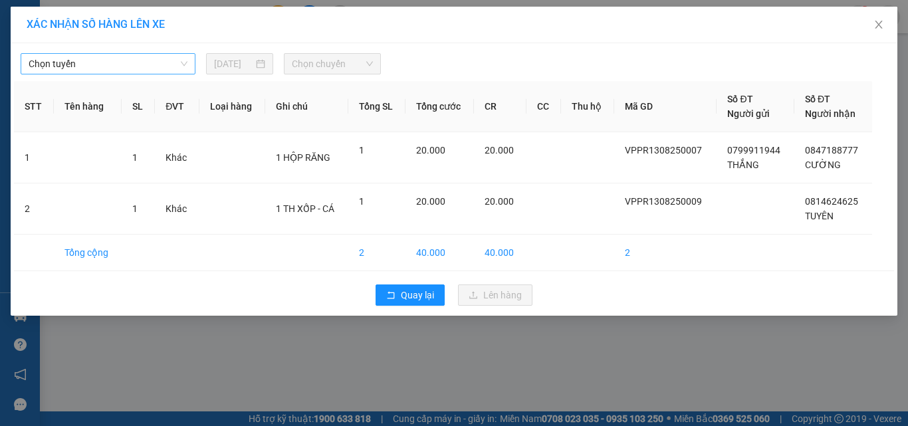
click at [113, 67] on span "Chọn tuyến" at bounding box center [108, 64] width 159 height 20
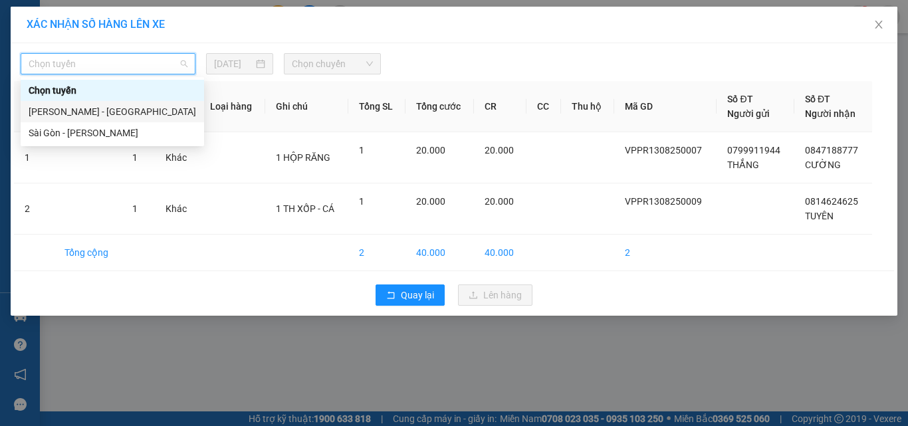
click at [88, 107] on div "[PERSON_NAME] - [GEOGRAPHIC_DATA]" at bounding box center [113, 111] width 168 height 15
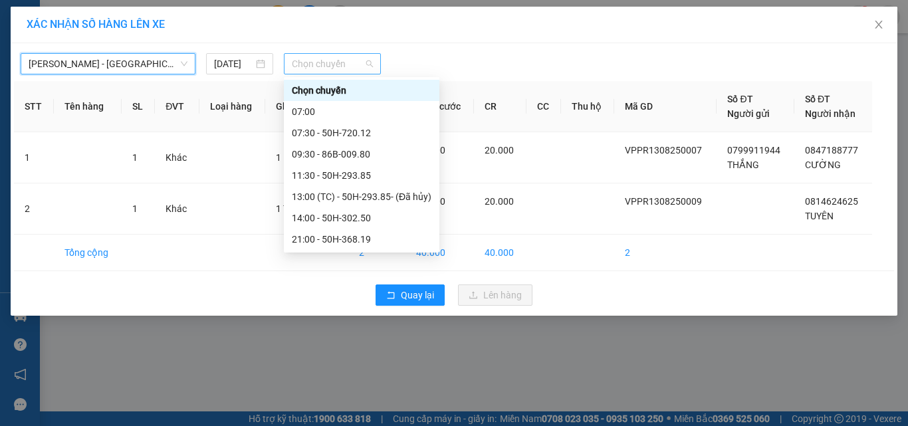
drag, startPoint x: 308, startPoint y: 71, endPoint x: 312, endPoint y: 90, distance: 19.0
click at [309, 71] on span "Chọn chuyến" at bounding box center [333, 64] width 82 height 20
click at [309, 108] on div "07:00" at bounding box center [362, 111] width 140 height 15
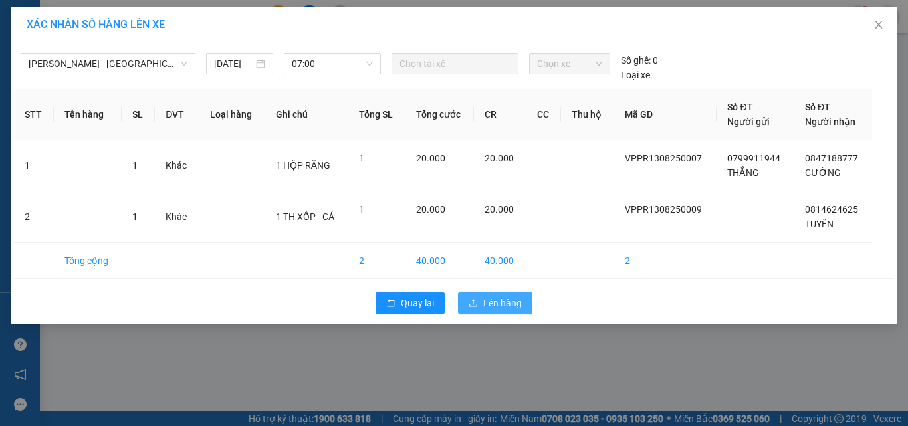
click at [496, 301] on span "Lên hàng" at bounding box center [502, 303] width 39 height 15
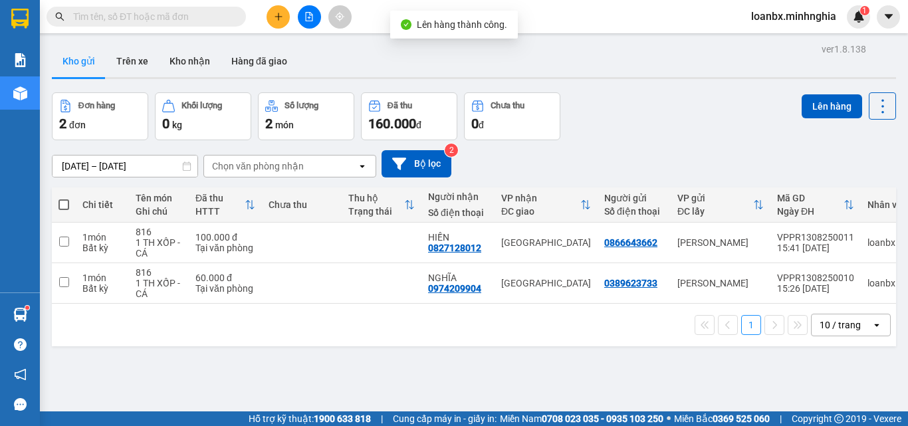
click at [71, 88] on div "ver 1.8.138 Kho gửi Trên xe Kho nhận Hàng đã giao Đơn hàng 2 đơn Khối lượng 0 k…" at bounding box center [474, 253] width 855 height 426
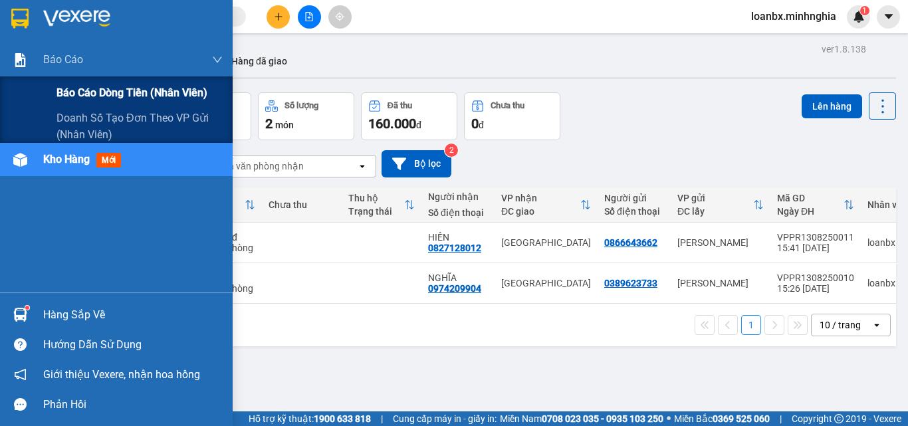
click at [68, 108] on div "Báo cáo dòng tiền (nhân viên)" at bounding box center [140, 92] width 166 height 33
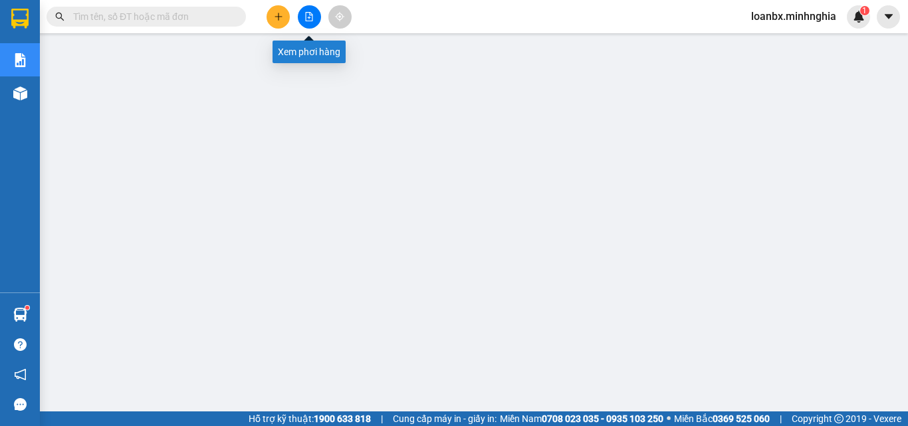
click at [313, 21] on icon "file-add" at bounding box center [309, 16] width 9 height 9
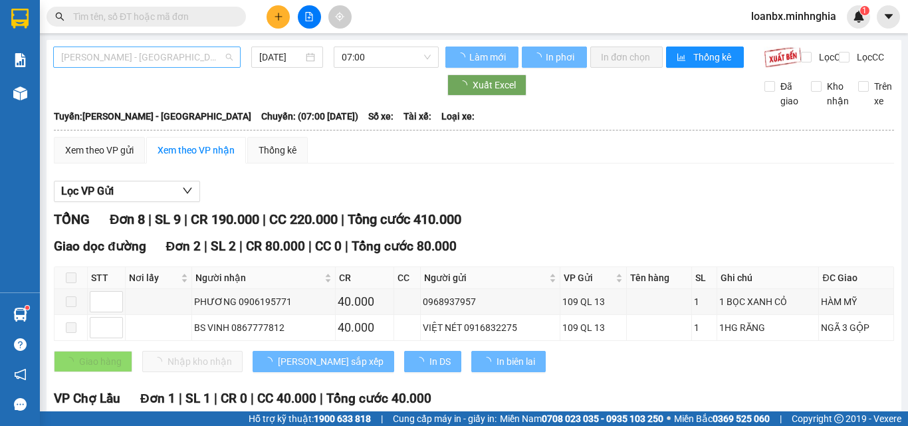
click at [205, 59] on span "[PERSON_NAME] - [GEOGRAPHIC_DATA]" at bounding box center [147, 57] width 172 height 20
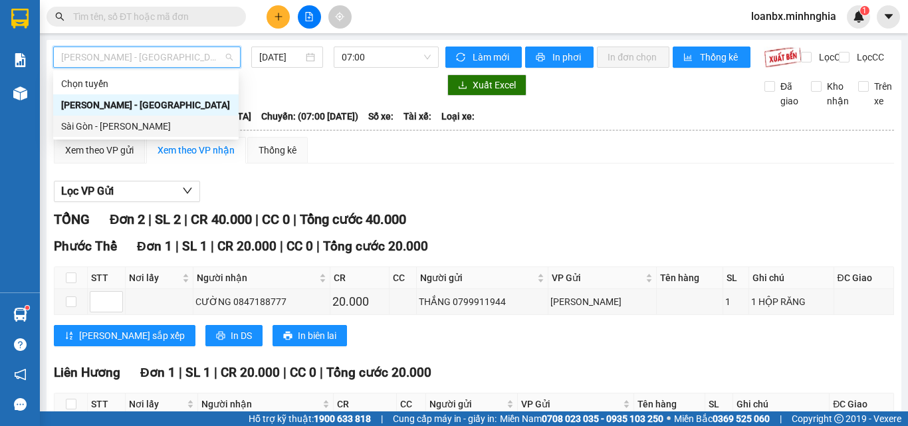
click at [132, 126] on div "Sài Gòn - Phan Rí" at bounding box center [146, 126] width 170 height 15
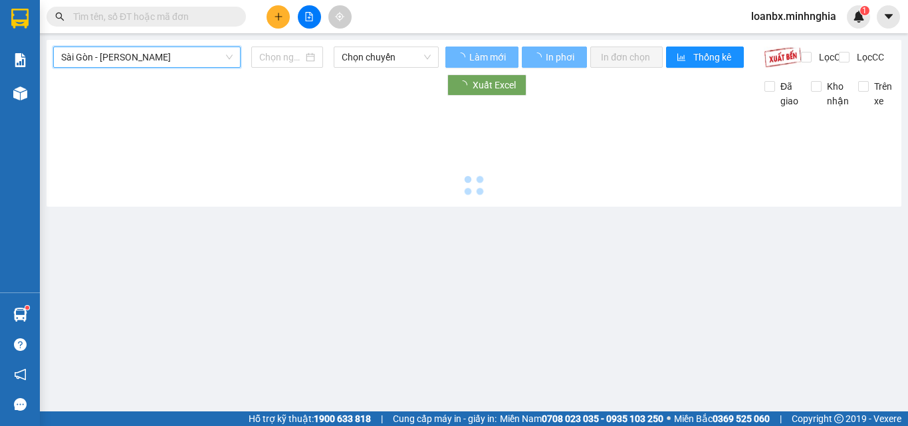
type input "[DATE]"
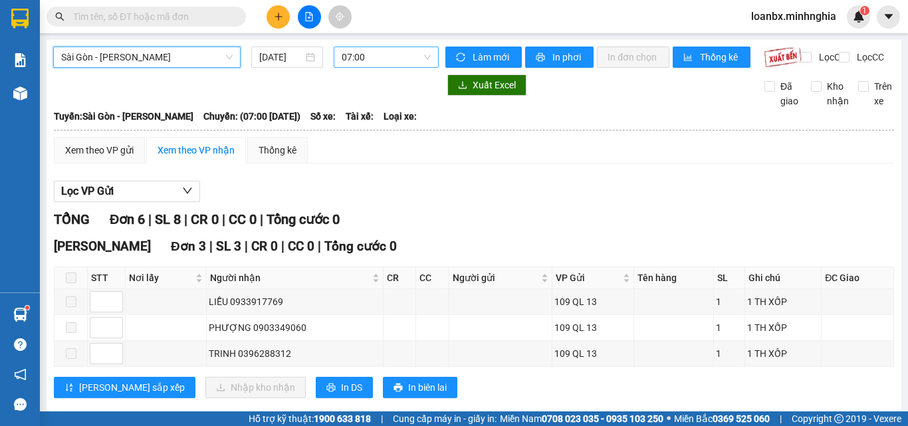
click at [376, 64] on span "07:00" at bounding box center [386, 57] width 89 height 20
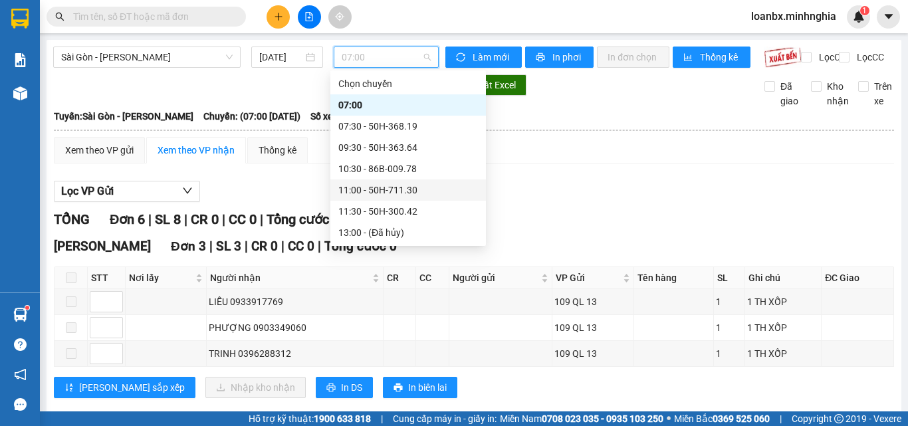
click at [380, 191] on div "11:00 - 50H-711.30" at bounding box center [408, 190] width 140 height 15
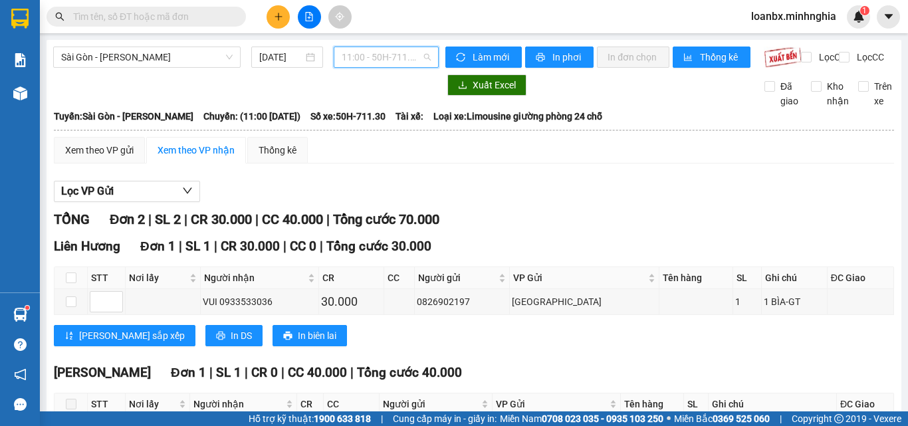
click at [378, 52] on span "11:00 - 50H-711.30" at bounding box center [386, 57] width 89 height 20
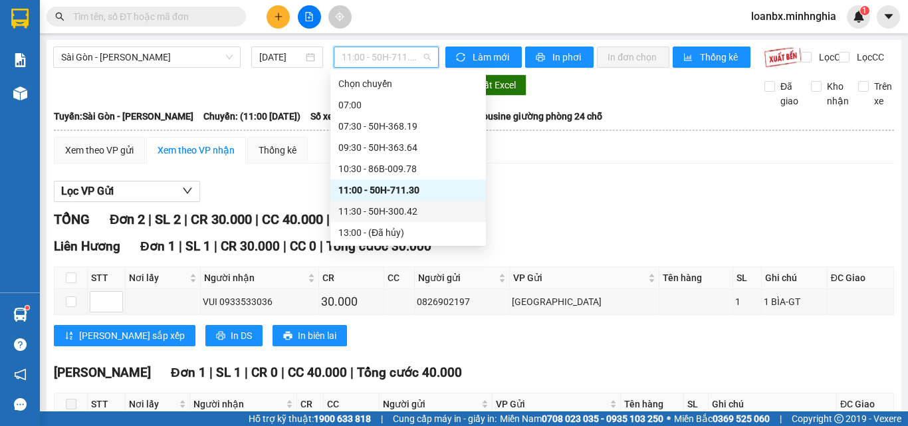
click at [378, 209] on div "11:30 - 50H-300.42" at bounding box center [408, 211] width 140 height 15
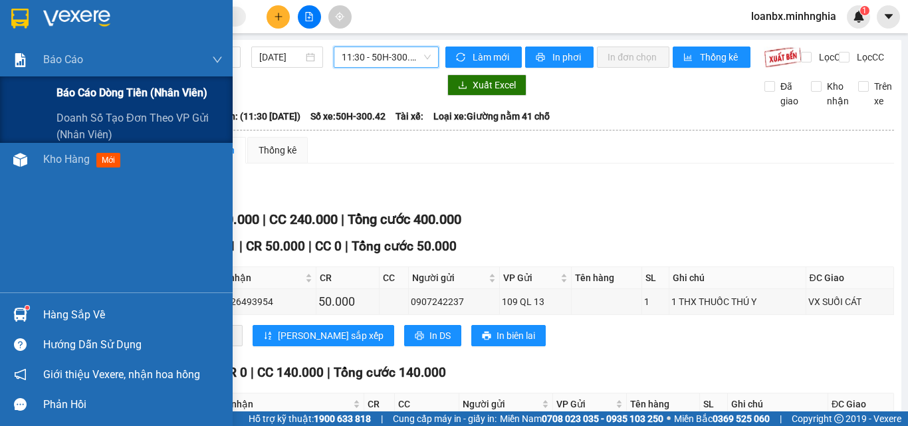
click at [110, 96] on span "Báo cáo dòng tiền (nhân viên)" at bounding box center [132, 92] width 151 height 17
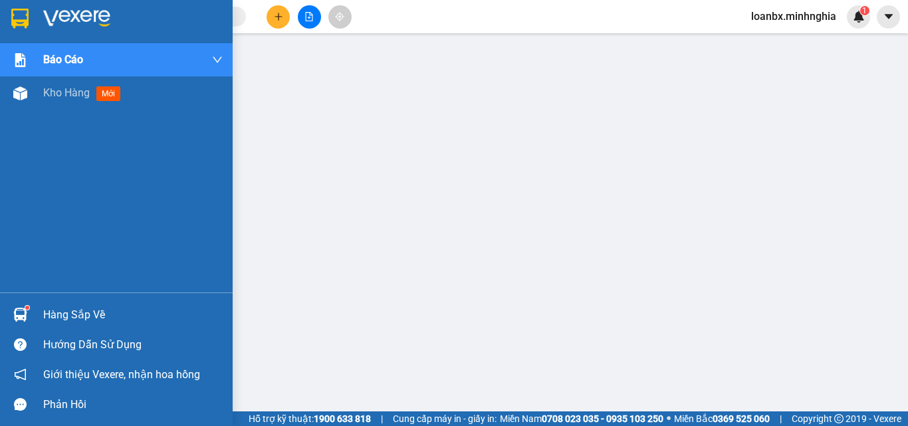
drag, startPoint x: 27, startPoint y: 293, endPoint x: 42, endPoint y: 281, distance: 19.0
click at [22, 305] on div "Hàng sắp về Hướng dẫn sử dụng Giới thiệu Vexere, nhận hoa hồng Phản hồi" at bounding box center [116, 356] width 233 height 127
drag, startPoint x: 21, startPoint y: 216, endPoint x: 43, endPoint y: 226, distance: 24.7
click at [42, 219] on div "Báo cáo Báo cáo dòng tiền (nhân viên) Doanh số tạo đơn theo VP gửi (nhân viên) …" at bounding box center [116, 167] width 233 height 249
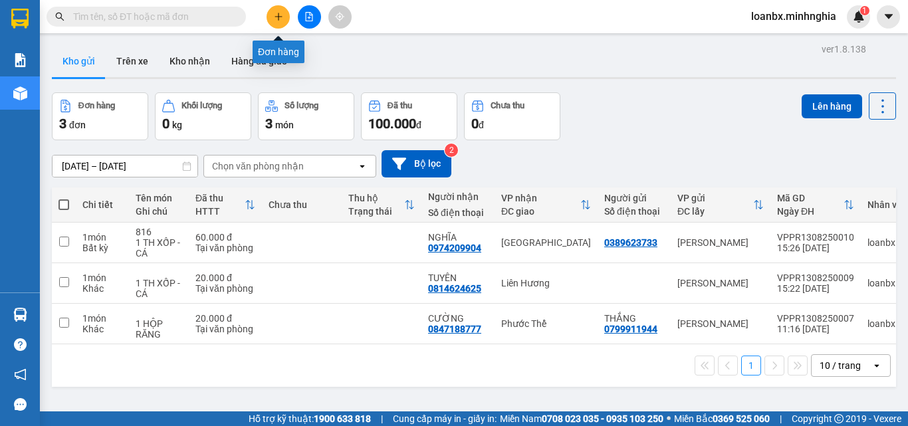
click at [279, 11] on button at bounding box center [278, 16] width 23 height 23
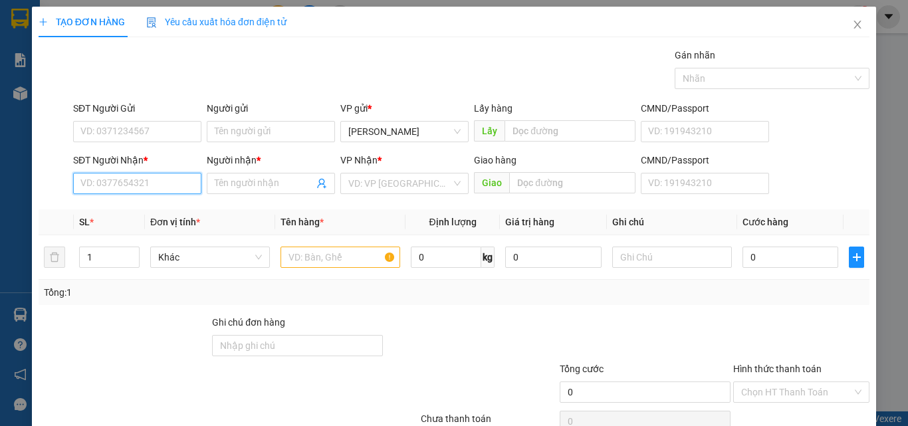
click at [142, 185] on input "SĐT Người Nhận *" at bounding box center [137, 183] width 128 height 21
click at [152, 213] on div "0827128012 - [PERSON_NAME]" at bounding box center [145, 210] width 131 height 15
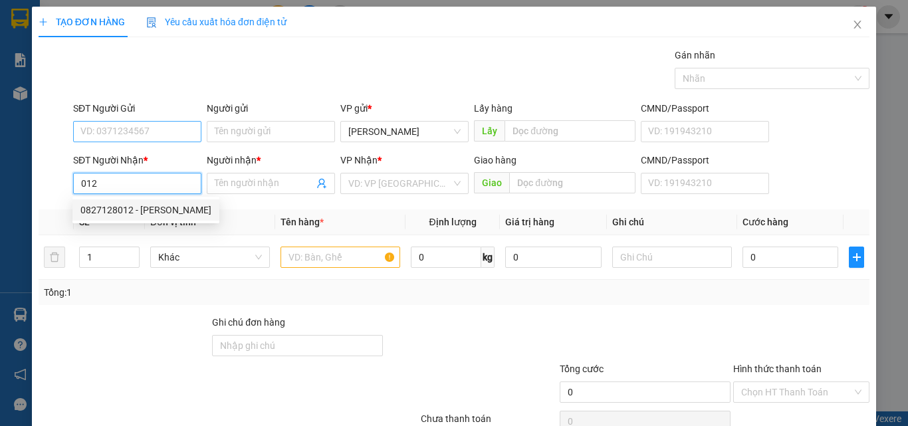
type input "0827128012"
type input "HIỀN"
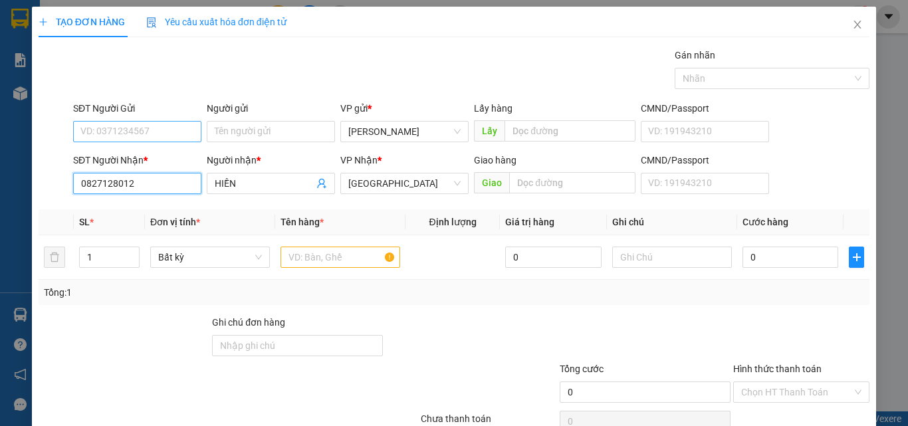
type input "0827128012"
click at [174, 136] on input "SĐT Người Gửi" at bounding box center [137, 131] width 128 height 21
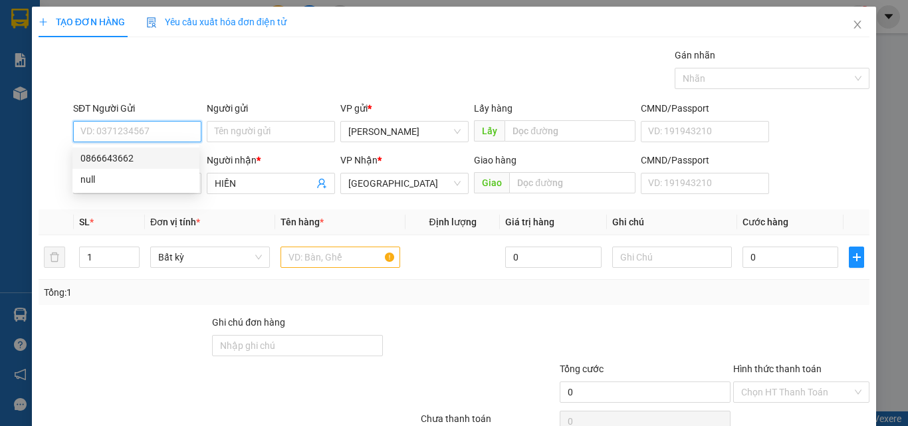
click at [152, 156] on div "0866643662" at bounding box center [135, 158] width 111 height 15
type input "0866643662"
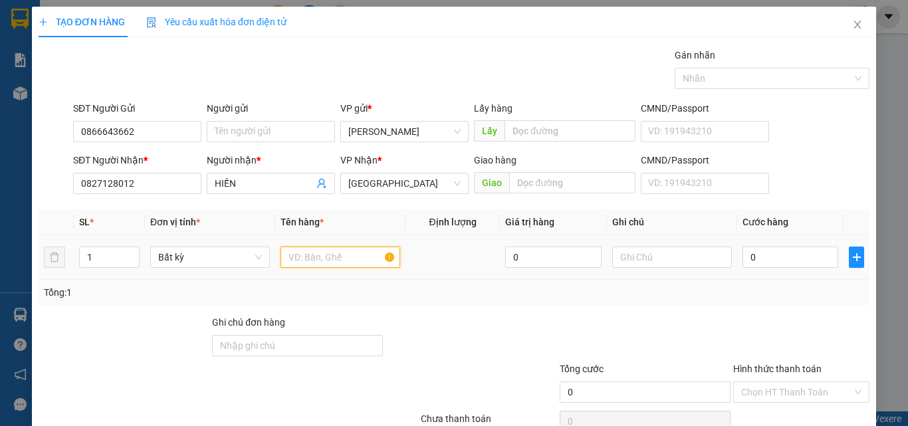
click at [313, 247] on input "text" at bounding box center [341, 257] width 120 height 21
type input "816"
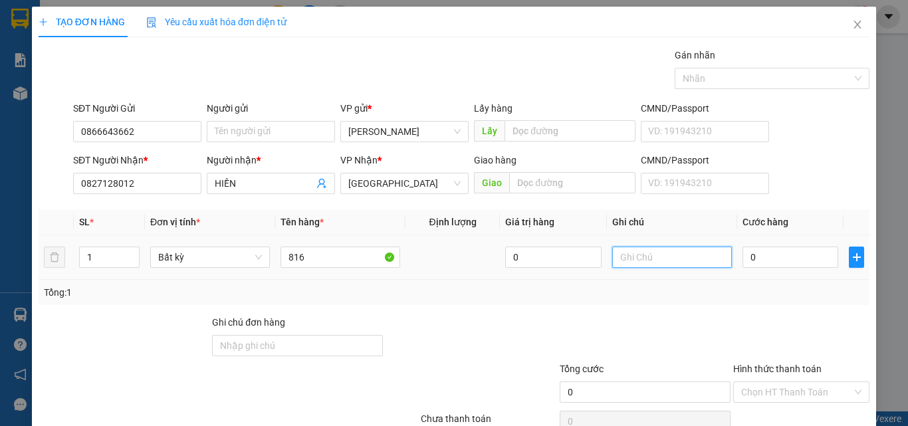
click at [703, 254] on input "text" at bounding box center [672, 257] width 120 height 21
type input "1 TH XỐP - CÁ"
type input "1"
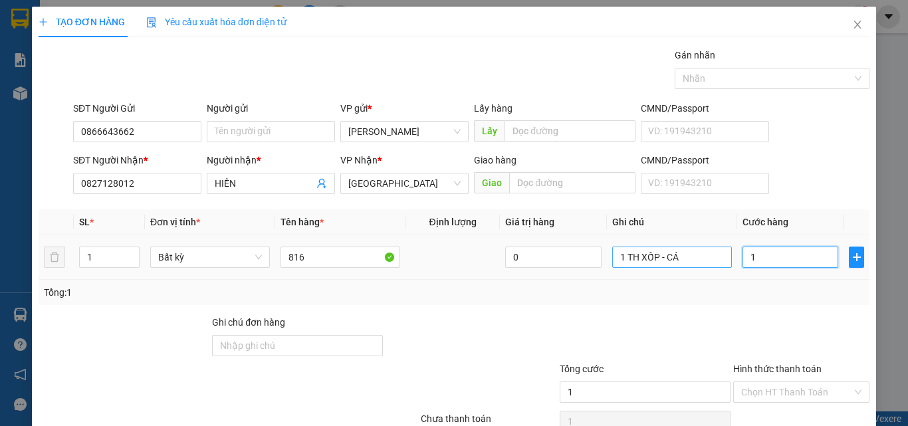
type input "10"
type input "100"
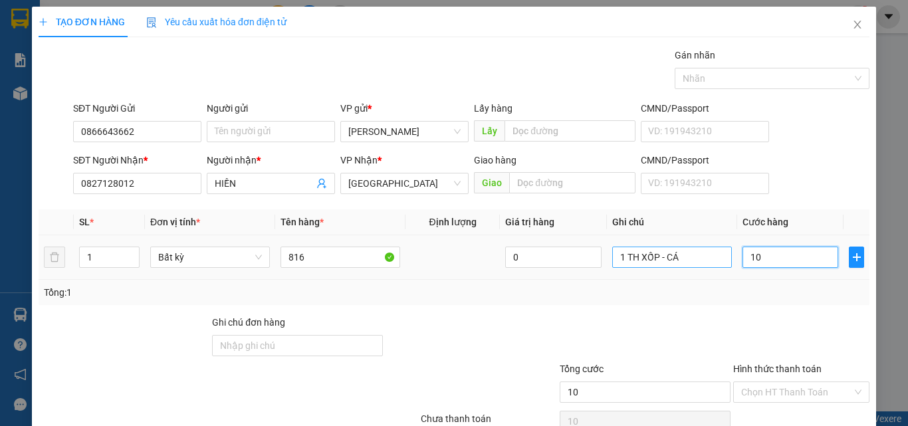
type input "100"
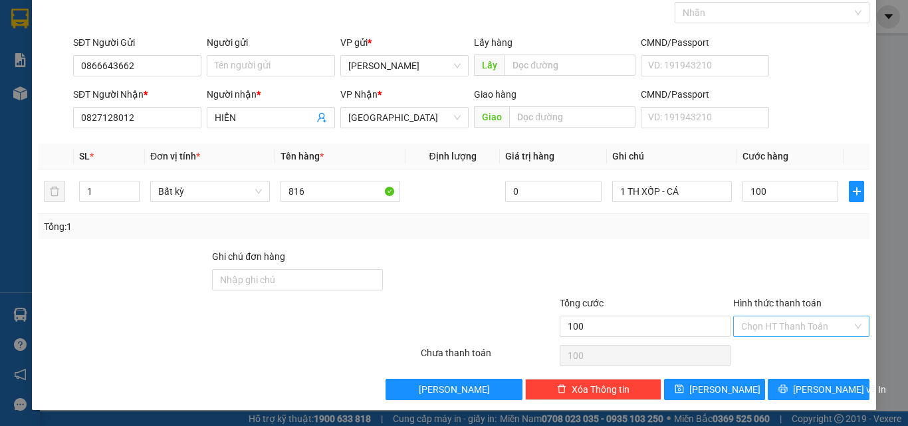
type input "100.000"
click at [793, 331] on input "Hình thức thanh toán" at bounding box center [796, 326] width 111 height 20
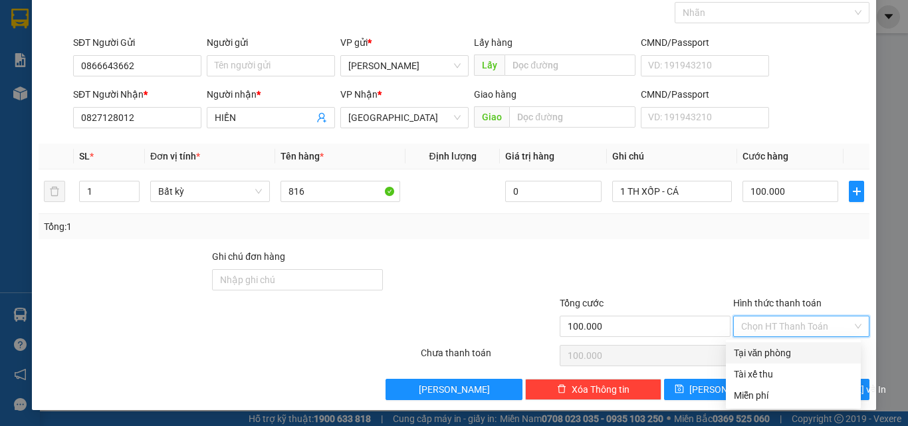
drag, startPoint x: 783, startPoint y: 349, endPoint x: 799, endPoint y: 400, distance: 53.6
click at [782, 349] on div "Tại văn phòng" at bounding box center [793, 353] width 119 height 15
type input "0"
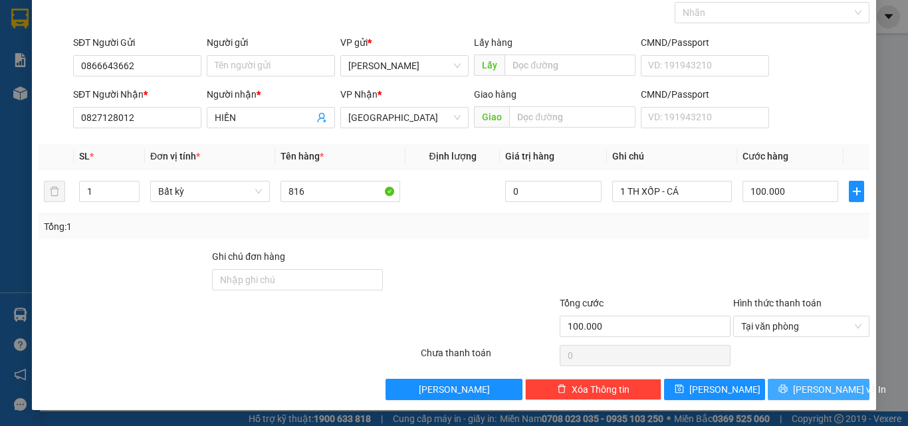
click at [799, 390] on span "[PERSON_NAME] và In" at bounding box center [839, 389] width 93 height 15
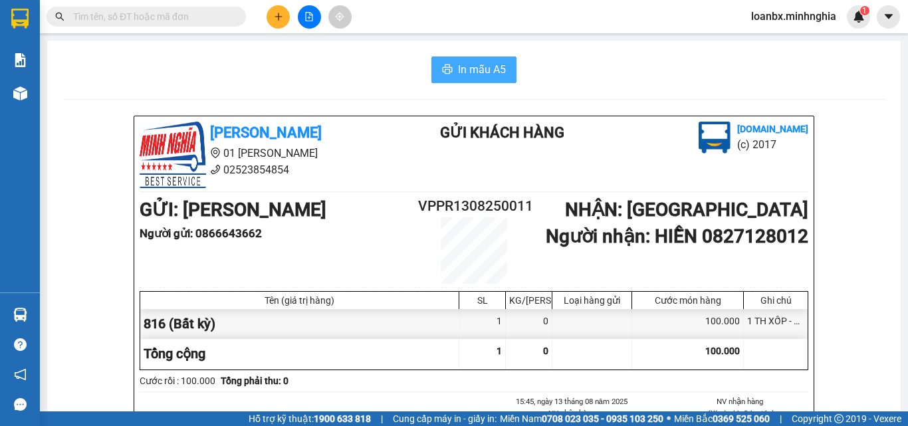
click at [436, 69] on button "In mẫu A5" at bounding box center [474, 70] width 85 height 27
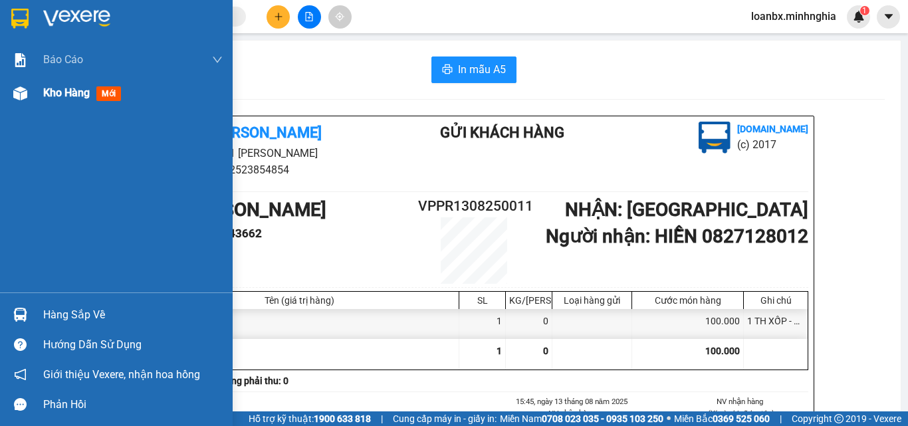
click at [44, 84] on div "Kho hàng mới" at bounding box center [84, 92] width 83 height 17
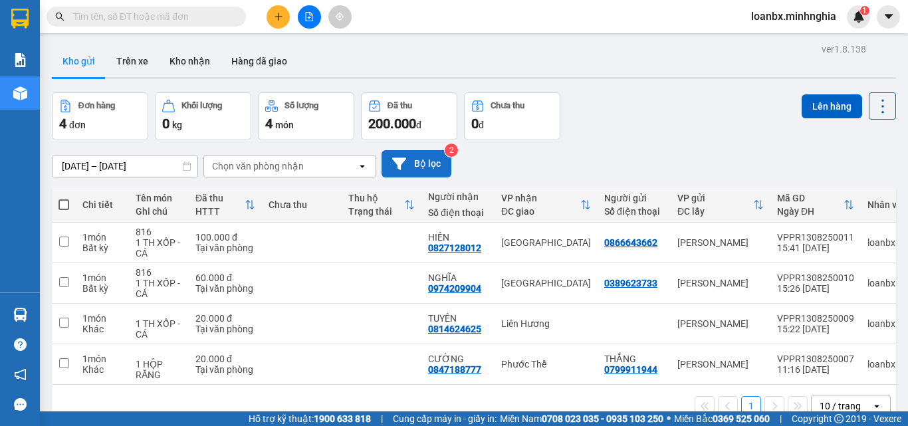
click at [424, 167] on button "Bộ lọc" at bounding box center [417, 163] width 70 height 27
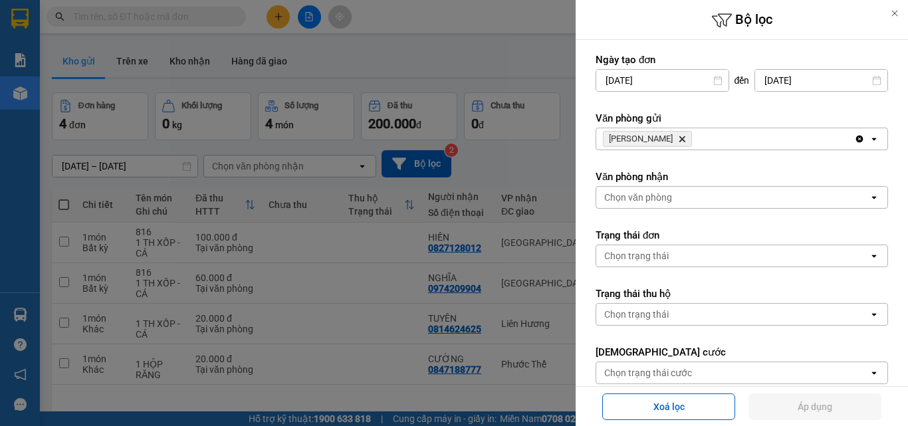
click at [787, 80] on input "[DATE]" at bounding box center [821, 80] width 132 height 21
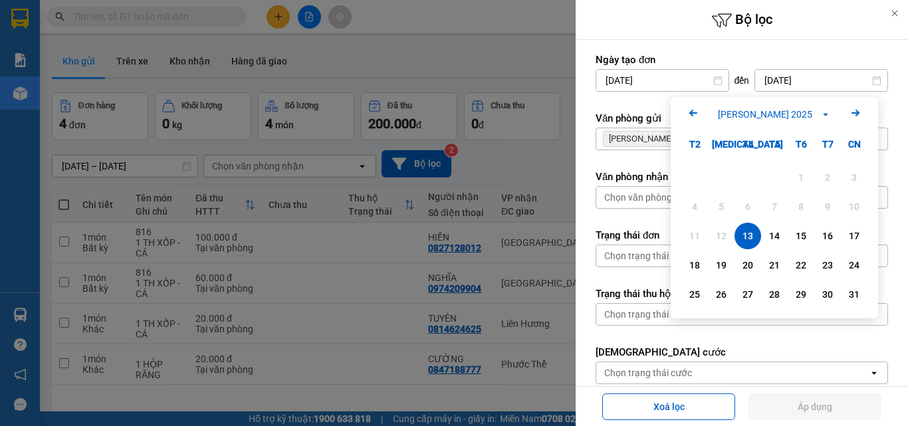
click at [751, 235] on div "13" at bounding box center [748, 236] width 19 height 16
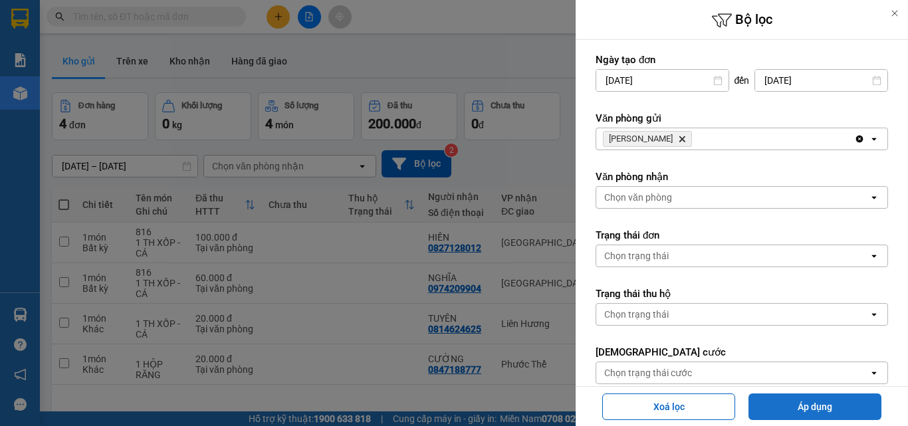
click at [796, 402] on button "Áp dụng" at bounding box center [815, 407] width 133 height 27
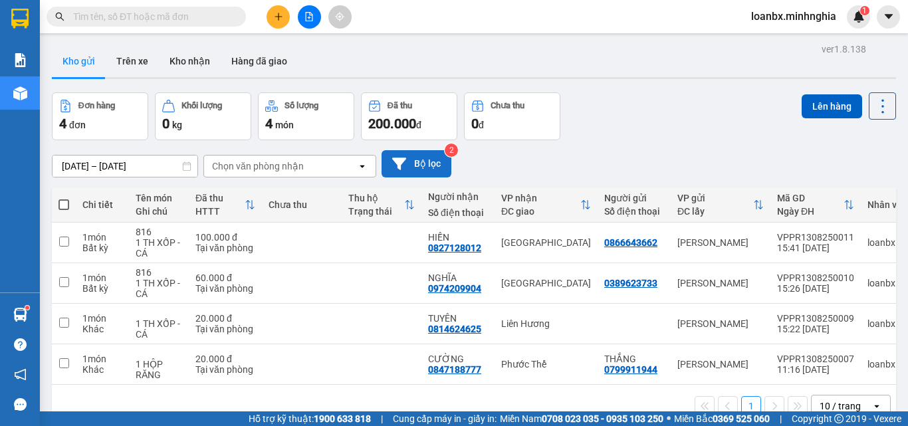
click at [429, 168] on button "Bộ lọc" at bounding box center [417, 163] width 70 height 27
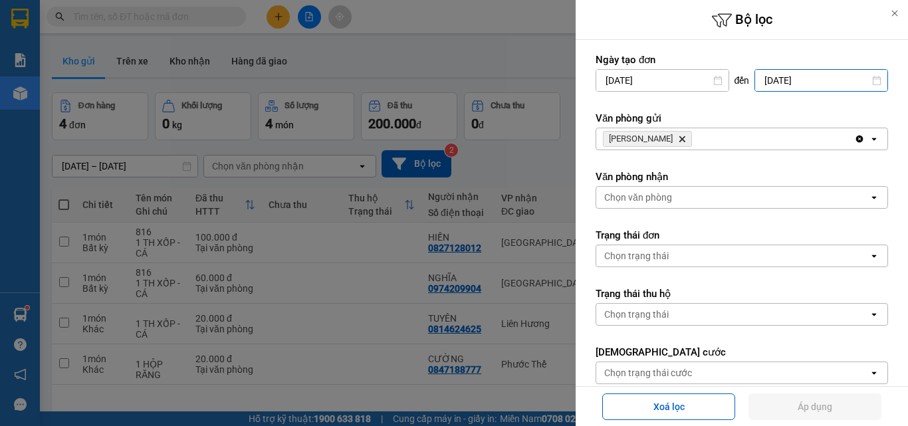
click at [788, 78] on input "[DATE]" at bounding box center [821, 80] width 132 height 21
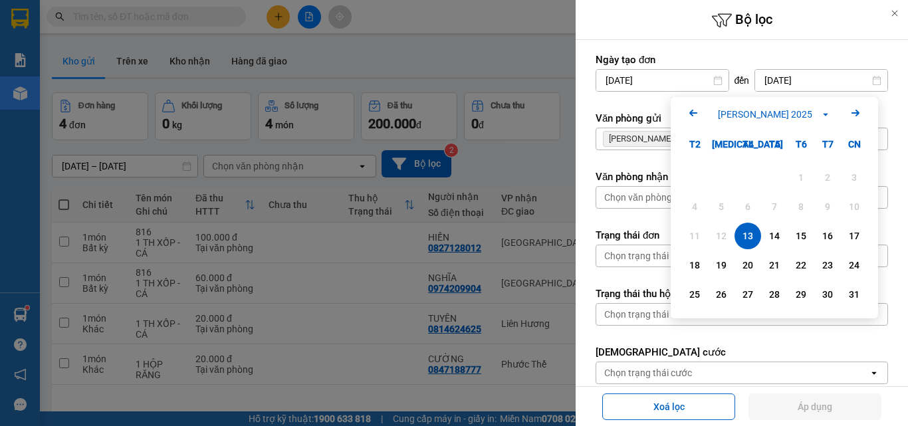
click at [749, 235] on div "13" at bounding box center [748, 236] width 19 height 16
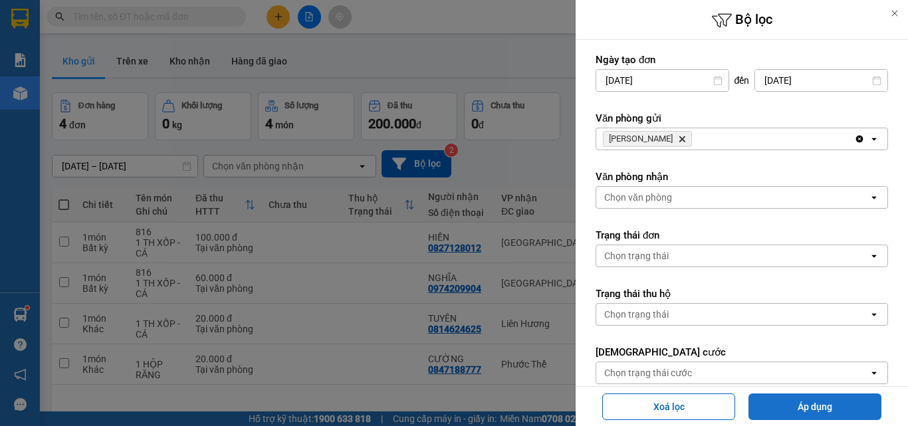
click at [794, 416] on button "Áp dụng" at bounding box center [815, 407] width 133 height 27
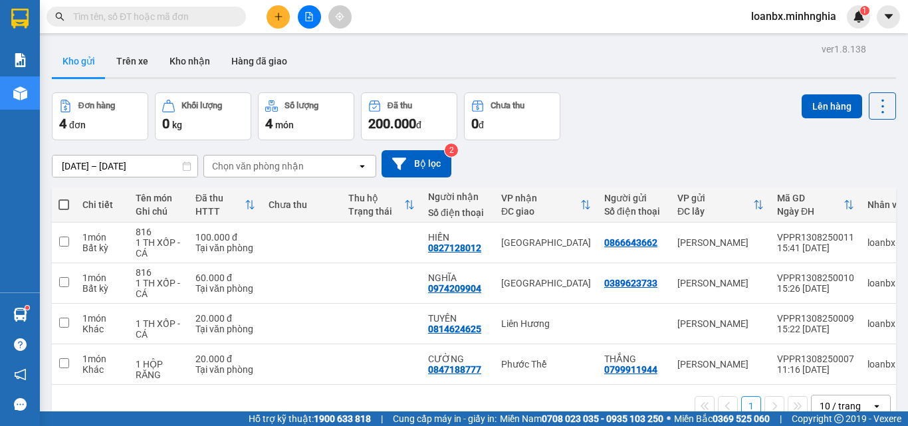
click at [318, 17] on button at bounding box center [309, 16] width 23 height 23
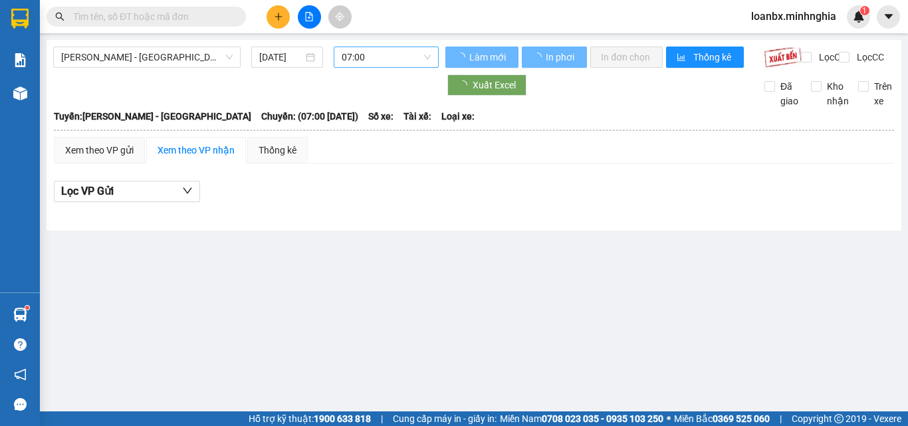
click at [395, 59] on span "07:00" at bounding box center [386, 57] width 89 height 20
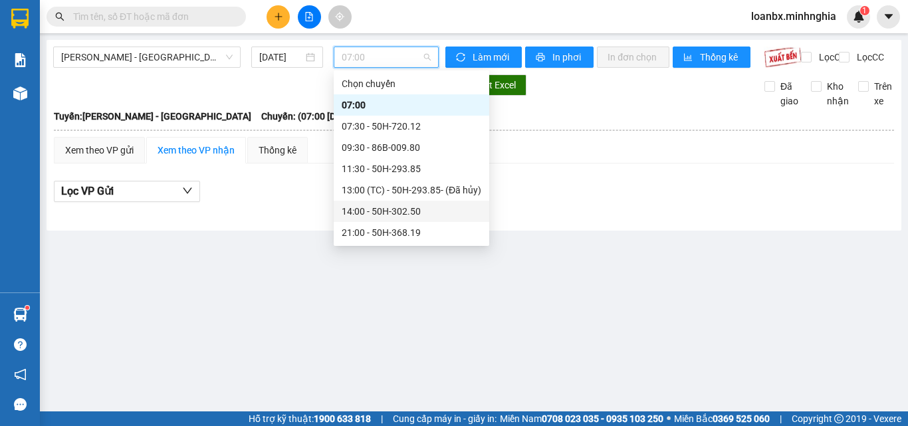
click at [372, 203] on div "14:00 - 50H-302.50" at bounding box center [412, 211] width 156 height 21
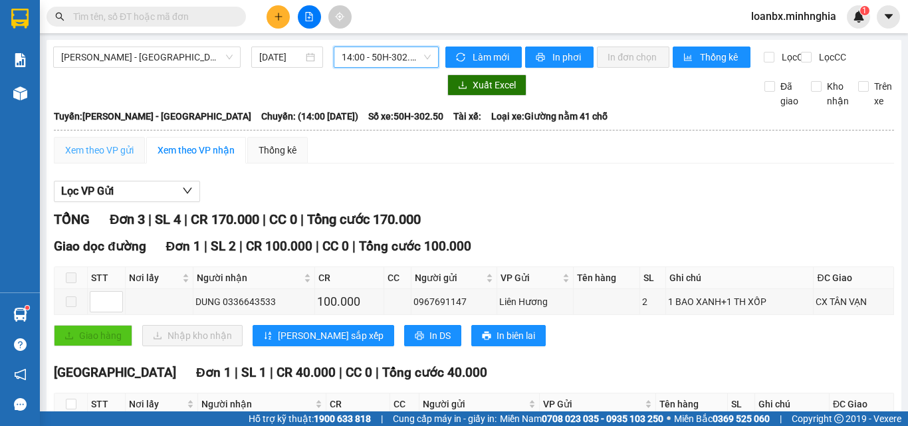
click at [103, 164] on div "Xem theo VP gửi" at bounding box center [99, 150] width 91 height 27
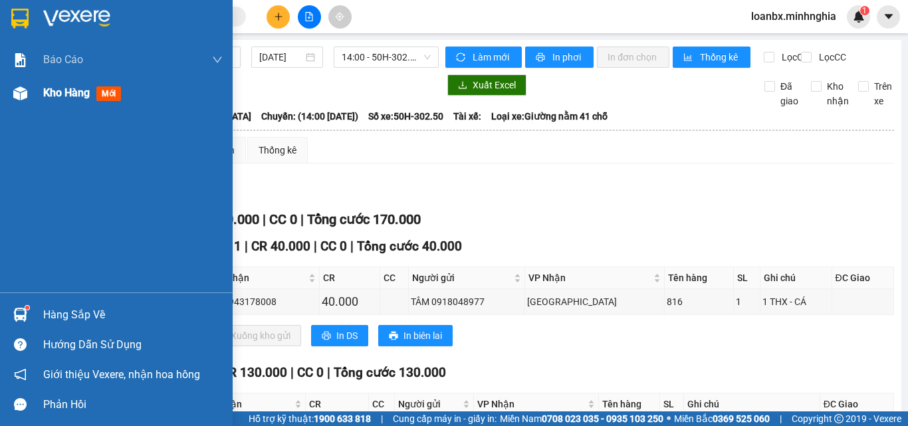
click at [34, 88] on div "Kho hàng mới" at bounding box center [116, 92] width 233 height 33
